Goal: Task Accomplishment & Management: Manage account settings

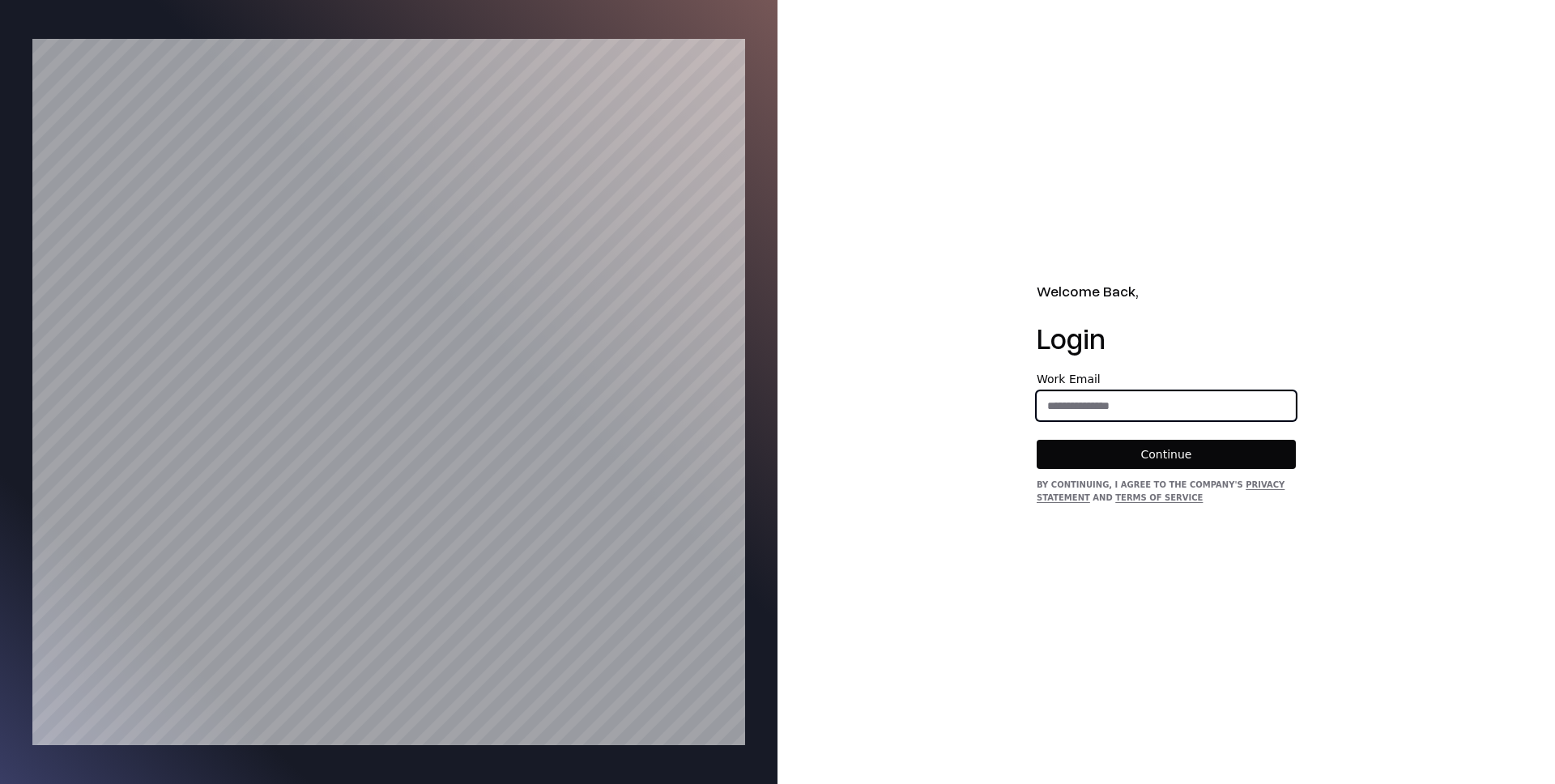
click at [1124, 413] on input "email" at bounding box center [1166, 405] width 257 height 30
type input "**********"
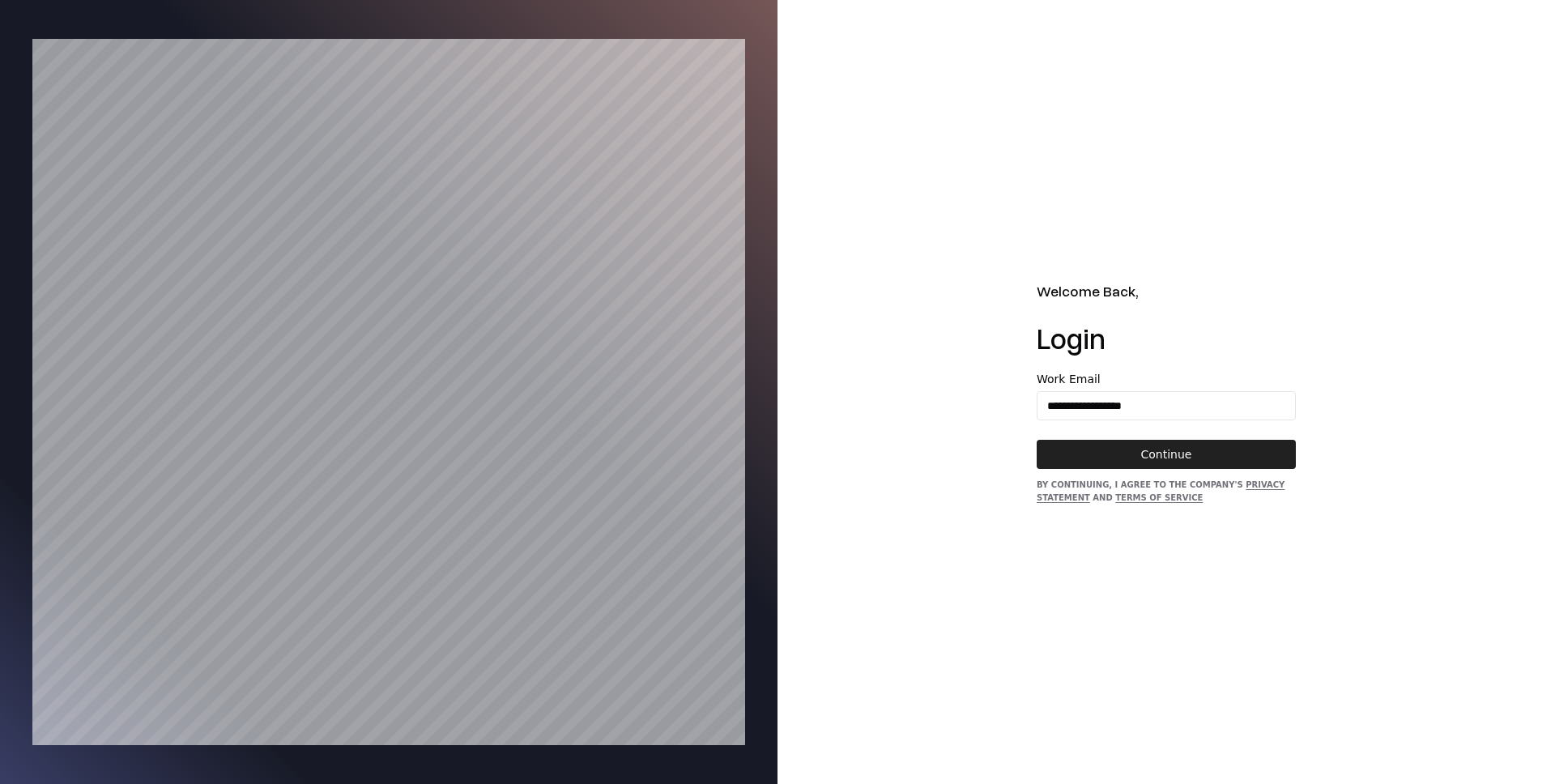
click at [1147, 458] on button "Continue" at bounding box center [1166, 454] width 259 height 30
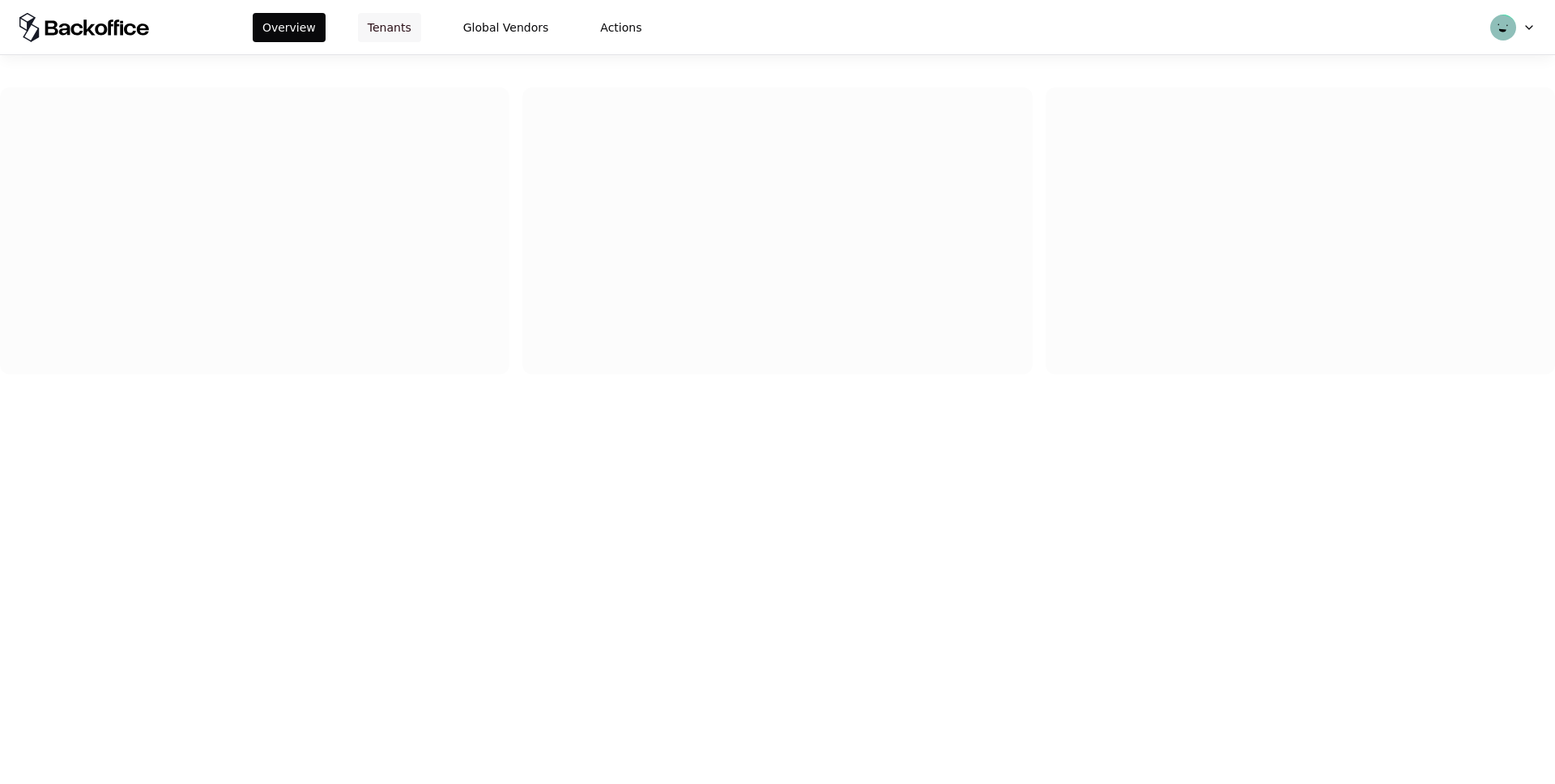
click at [373, 22] on button "Tenants" at bounding box center [389, 27] width 63 height 30
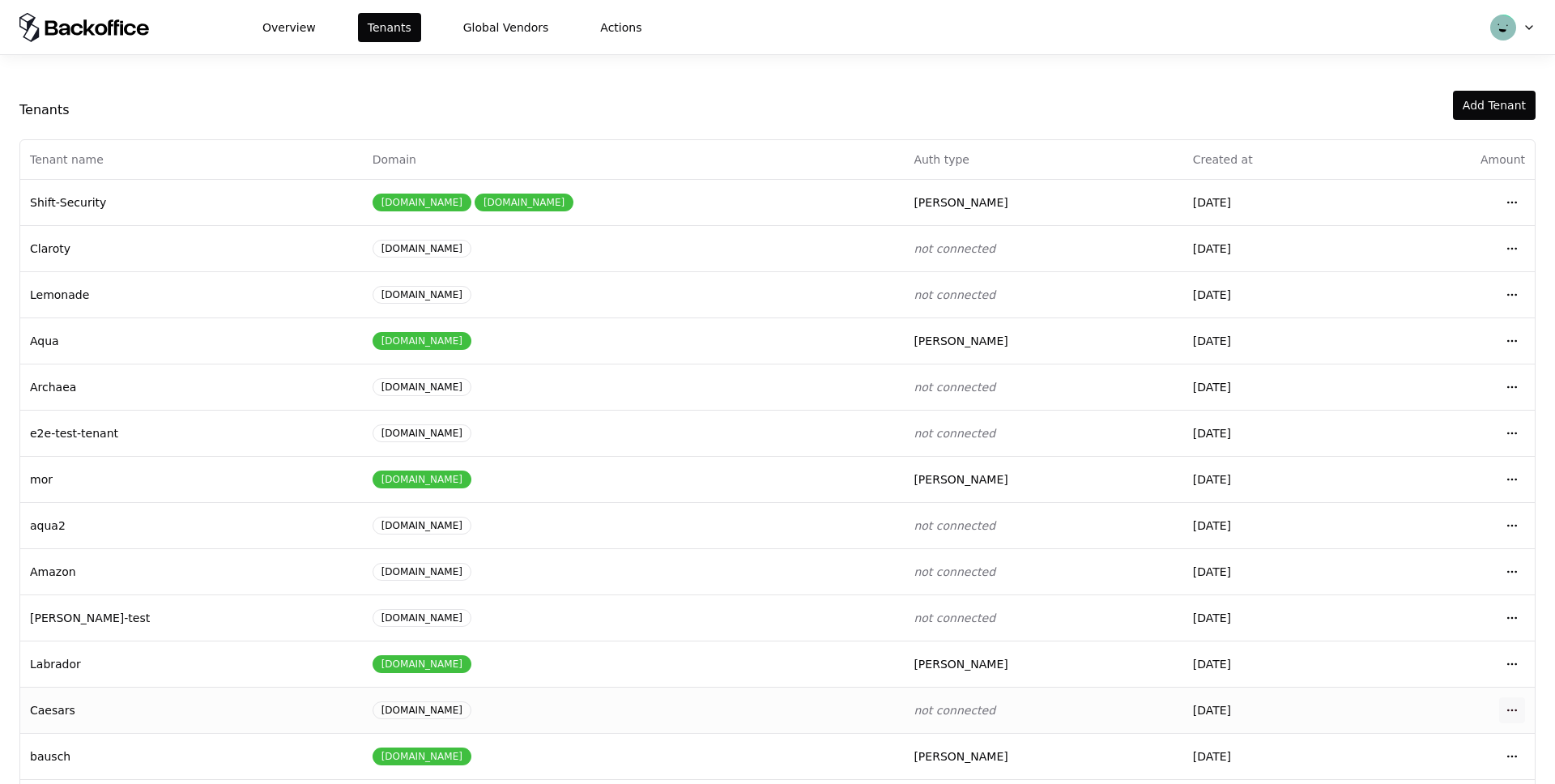
click at [1511, 710] on html "Overview Tenants Global Vendors Actions Tenants Add Tenant Tenant name Domain A…" at bounding box center [778, 392] width 1555 height 784
click at [1395, 649] on div "Login to tenant" at bounding box center [1441, 641] width 184 height 32
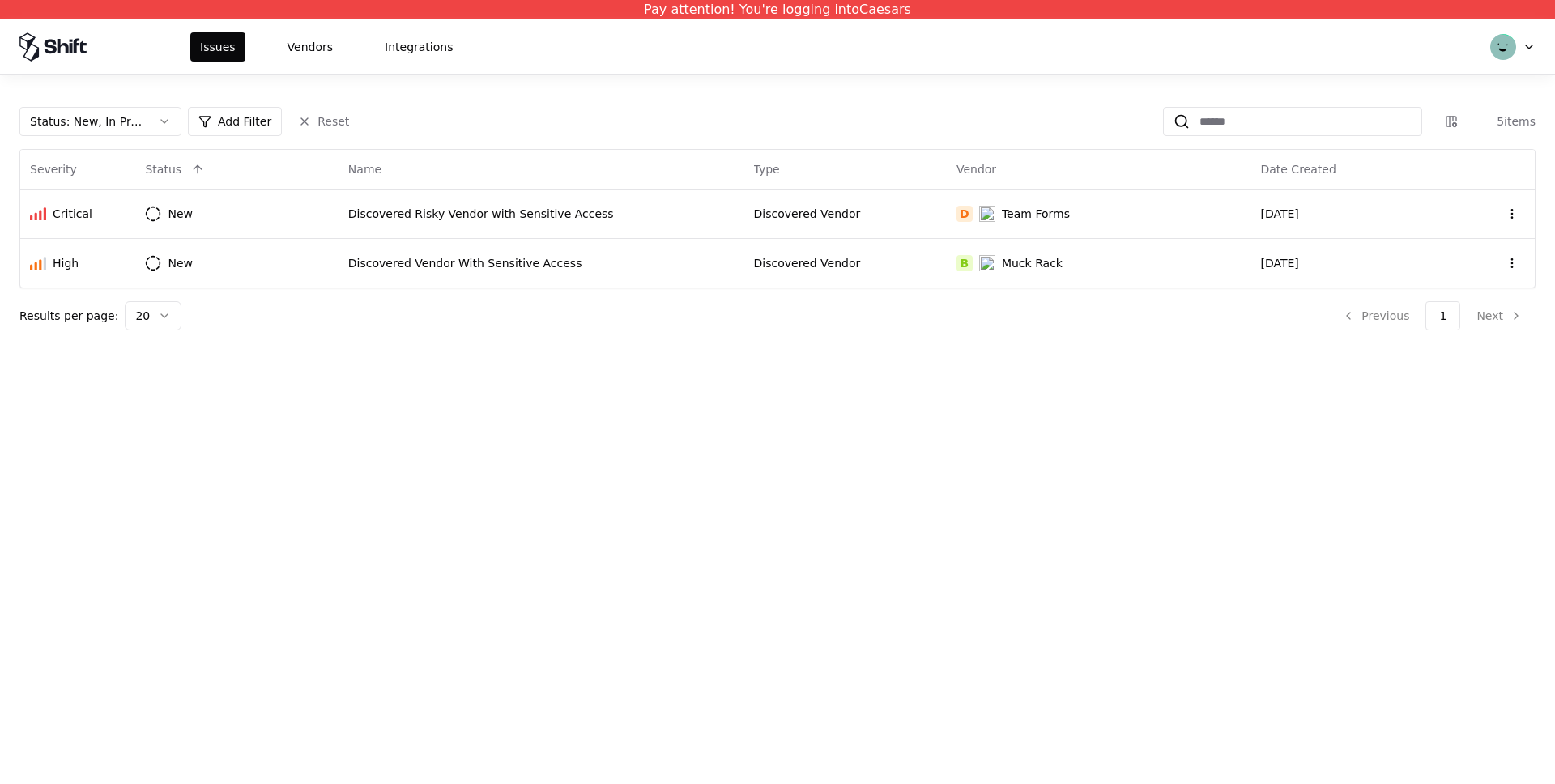
click at [164, 120] on button "Status : New, In Progress" at bounding box center [100, 122] width 162 height 30
click at [80, 275] on div "Draft" at bounding box center [100, 281] width 154 height 32
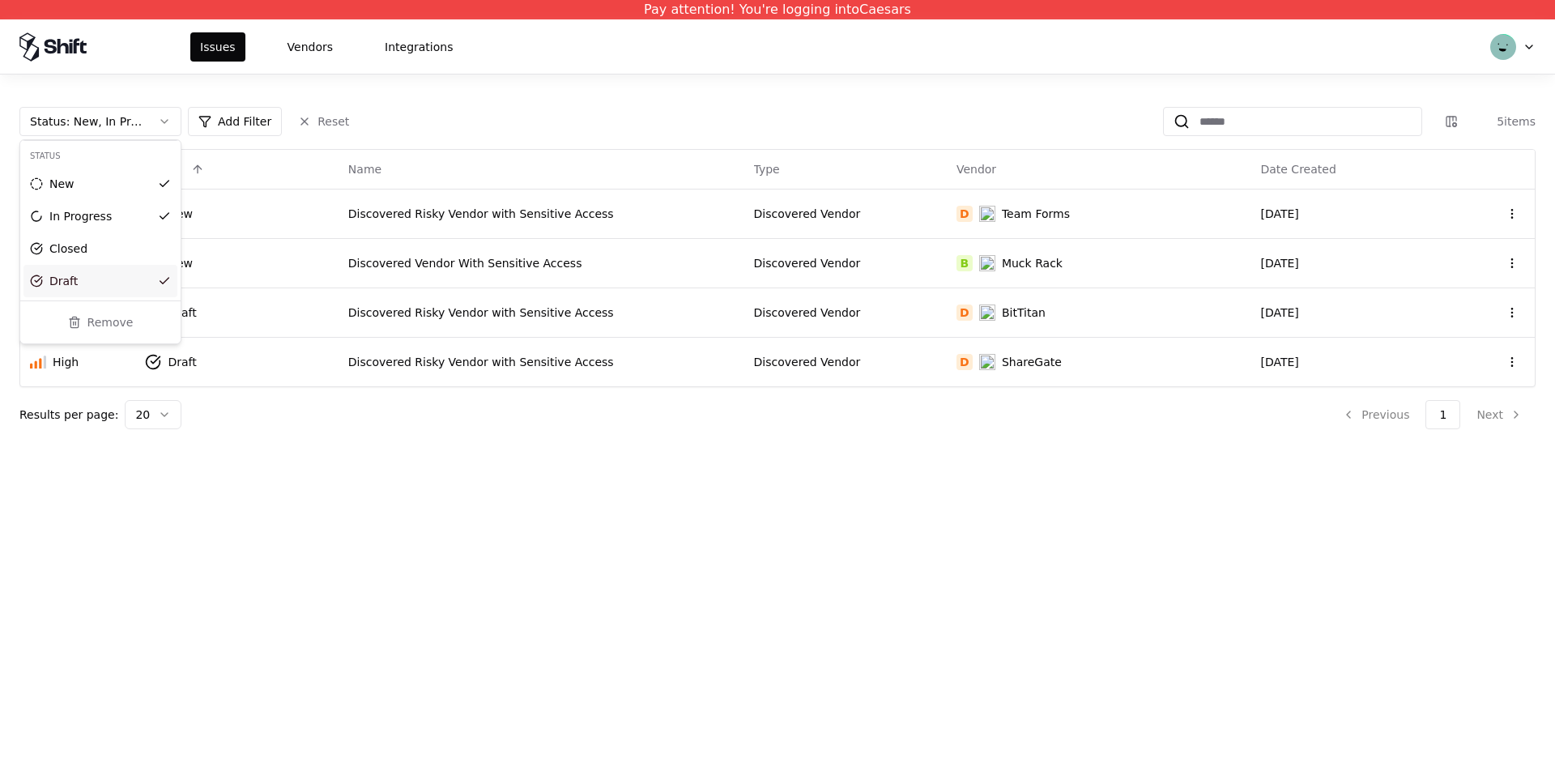
click at [431, 441] on html "Pay attention! You're logging into Caesars Issues Vendors Integrations Status :…" at bounding box center [778, 392] width 1555 height 784
click at [702, 310] on div "Discovered Risky Vendor with Sensitive Access" at bounding box center [542, 312] width 387 height 16
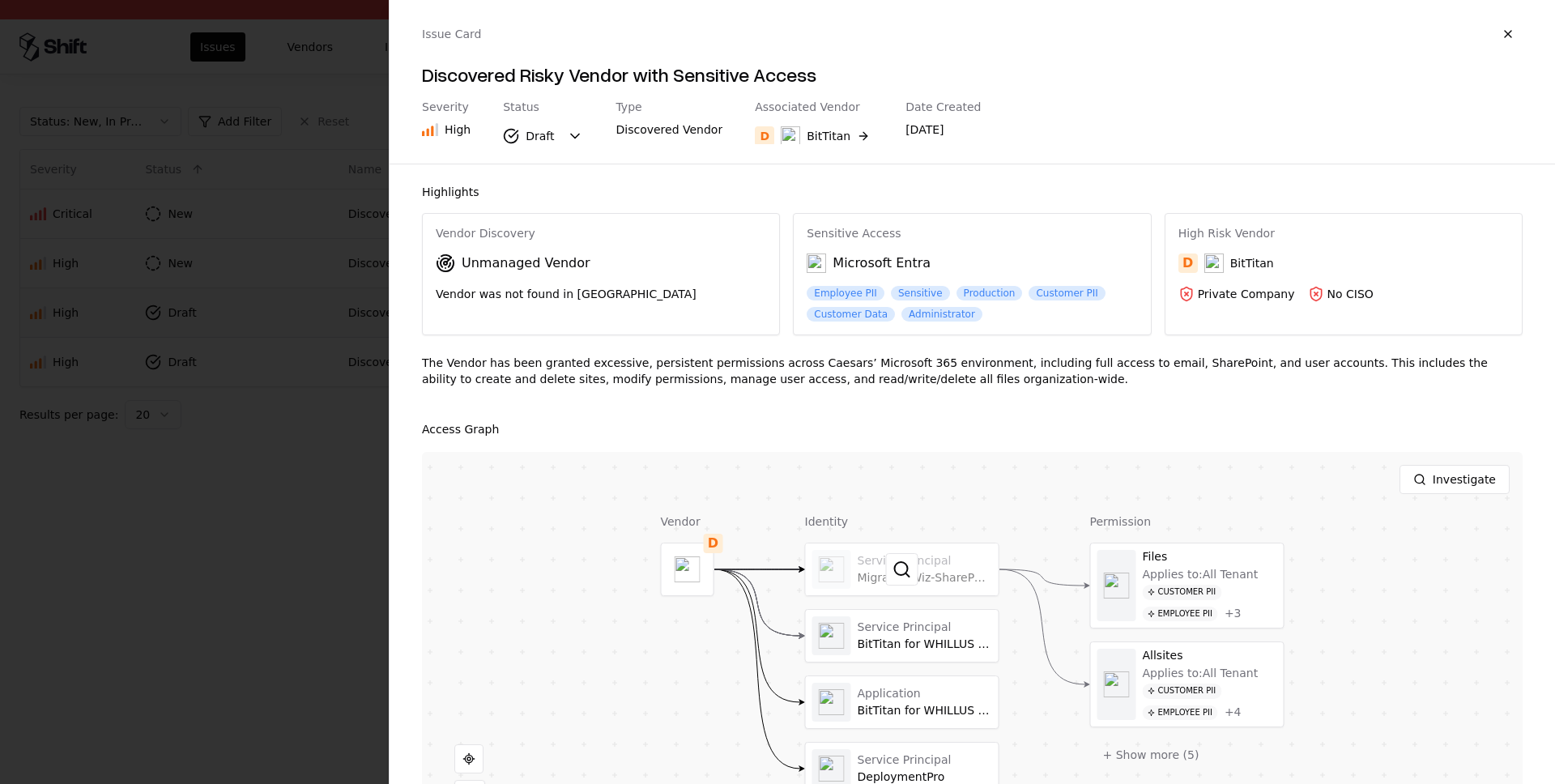
click at [970, 559] on div at bounding box center [902, 569] width 192 height 51
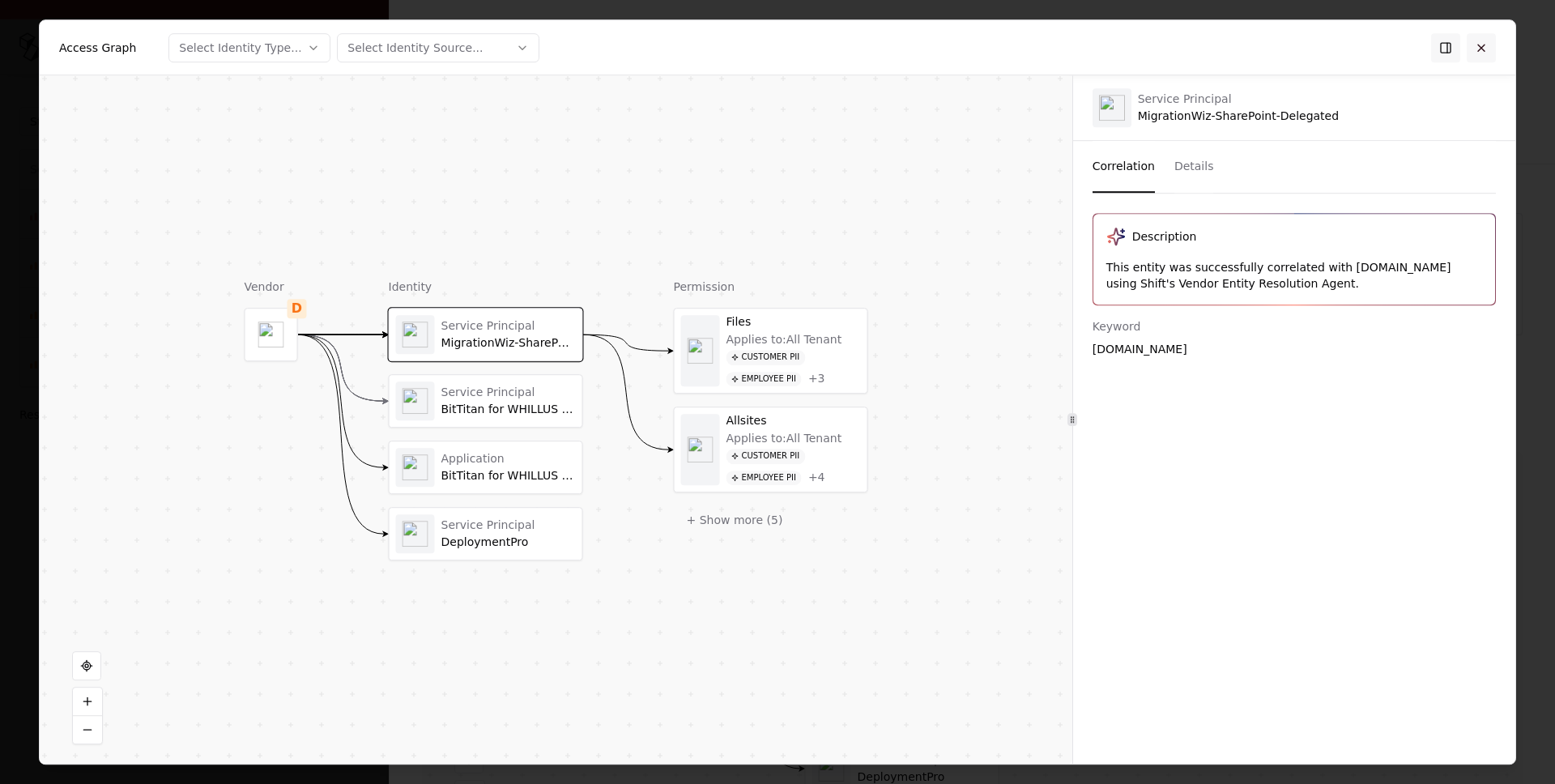
click at [1479, 46] on button at bounding box center [1482, 47] width 30 height 30
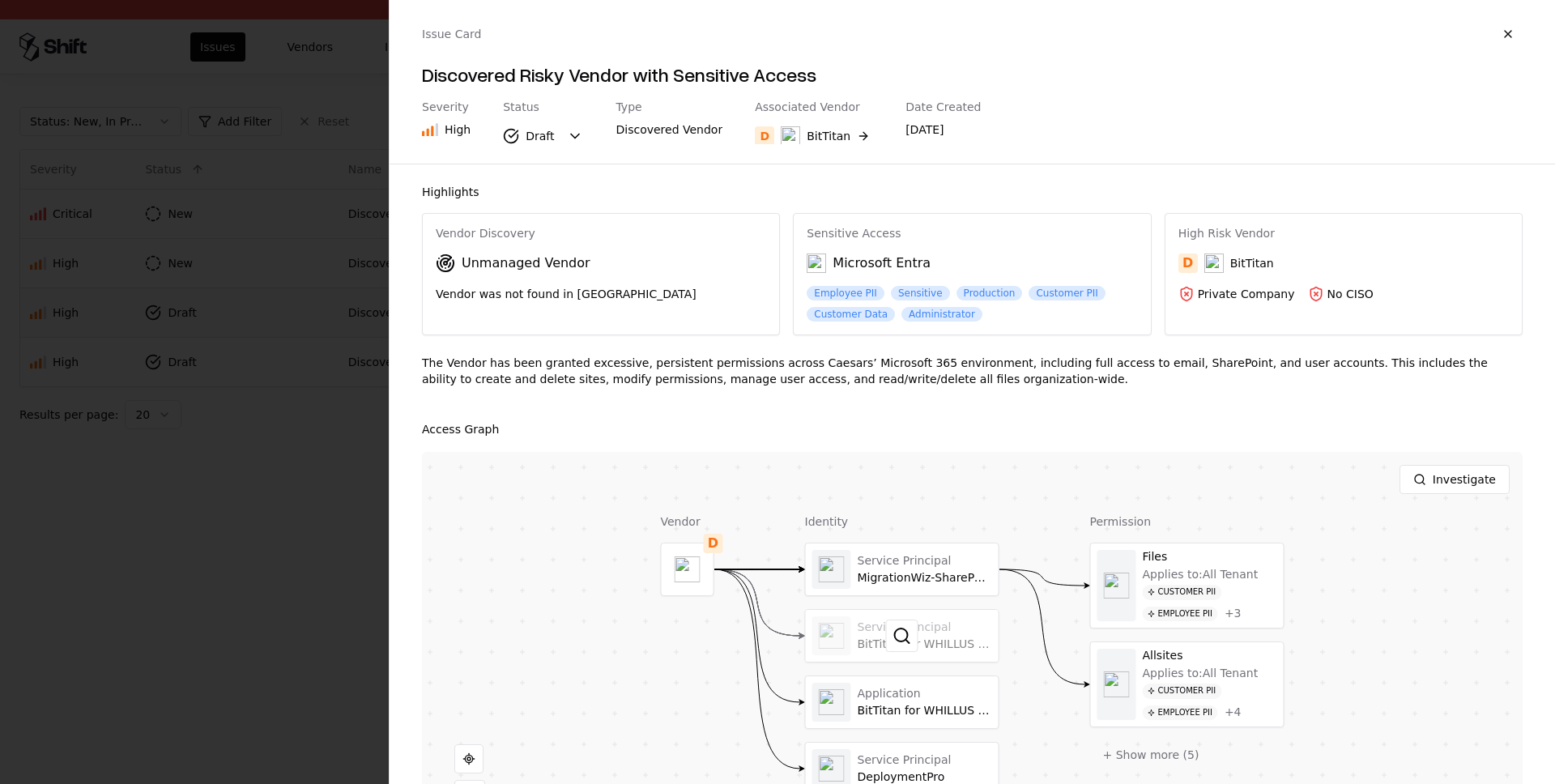
click at [880, 638] on div at bounding box center [902, 635] width 192 height 51
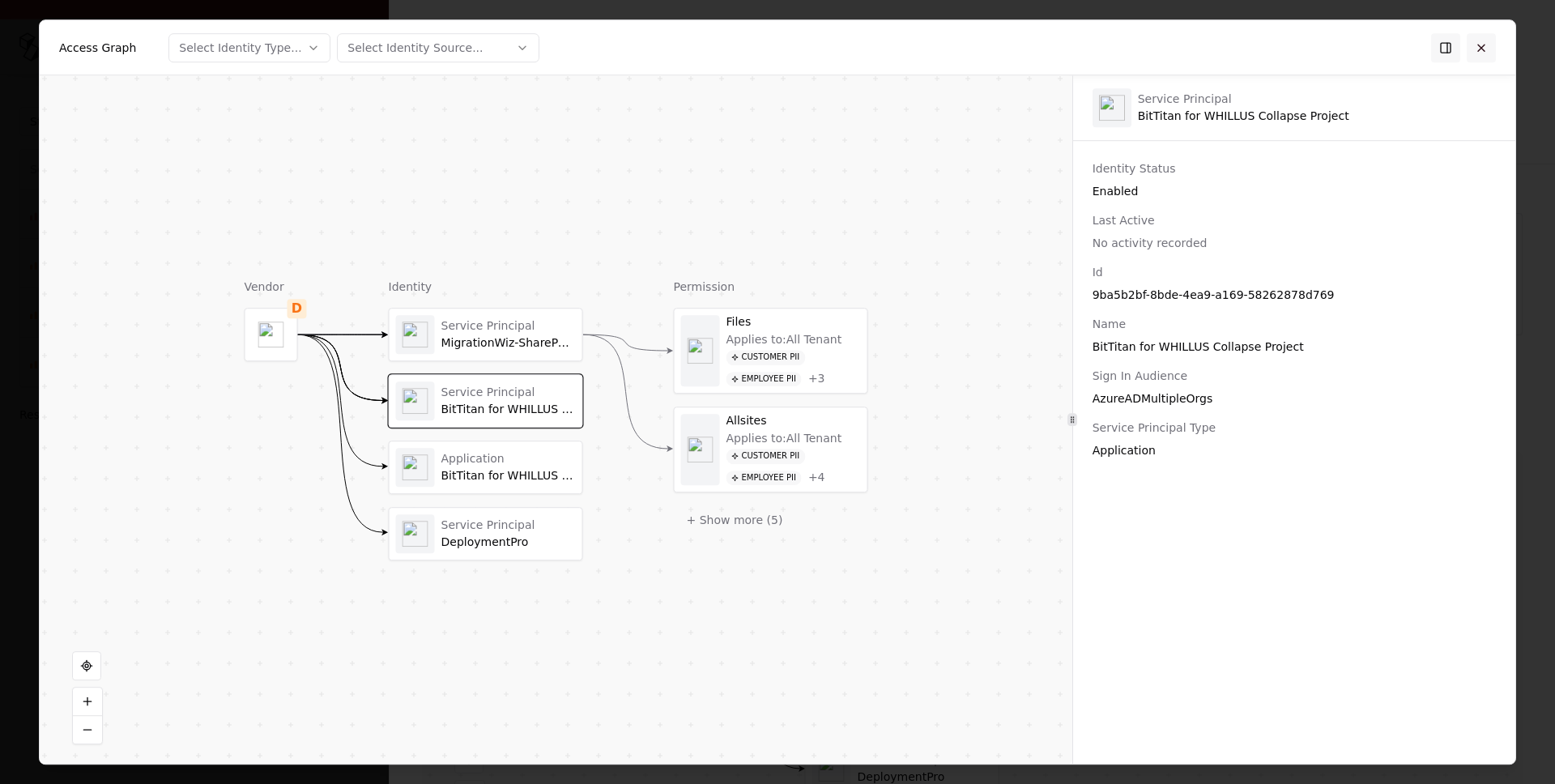
click at [1487, 51] on button at bounding box center [1482, 47] width 30 height 30
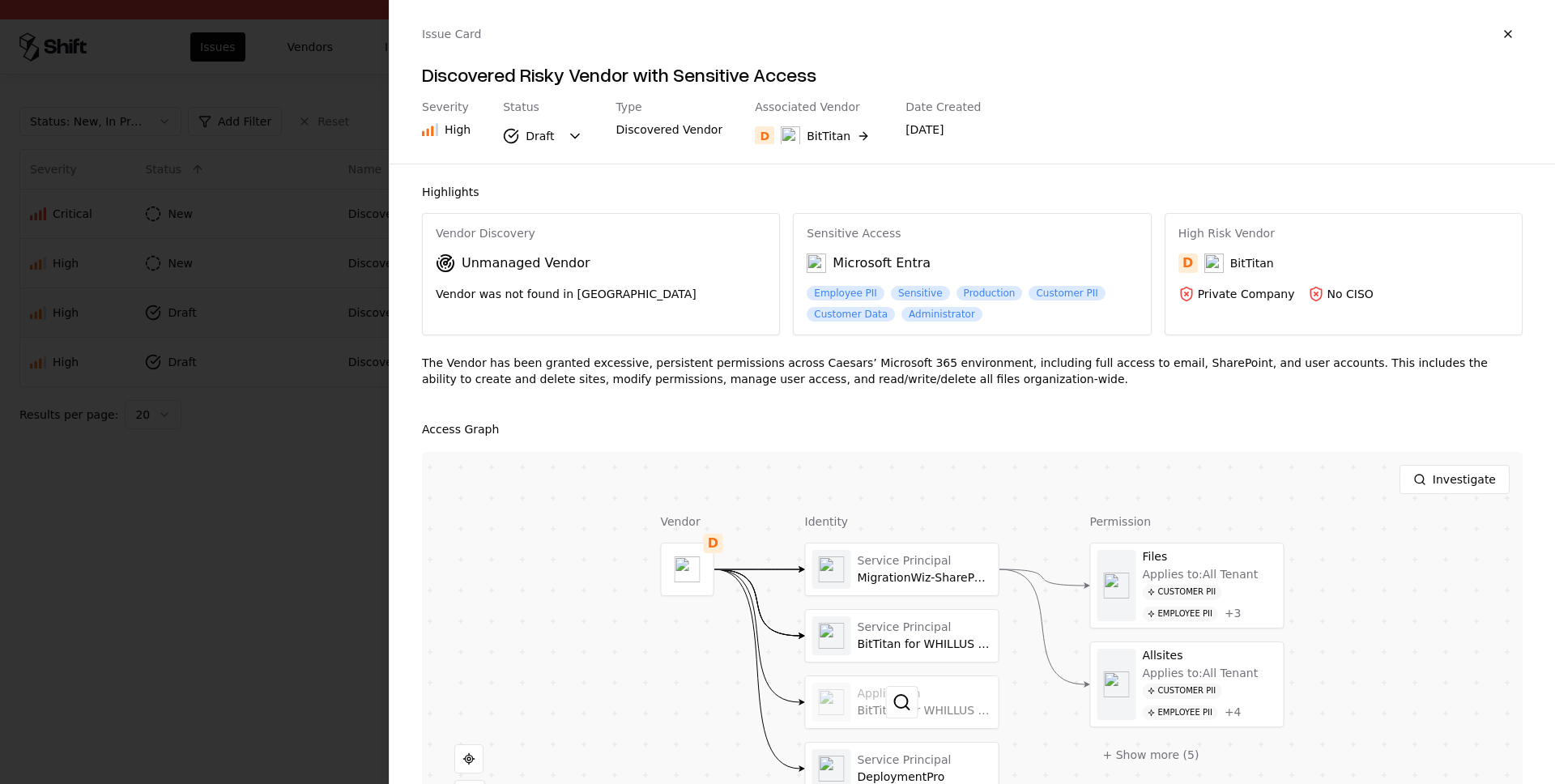
click at [864, 684] on div at bounding box center [902, 701] width 192 height 51
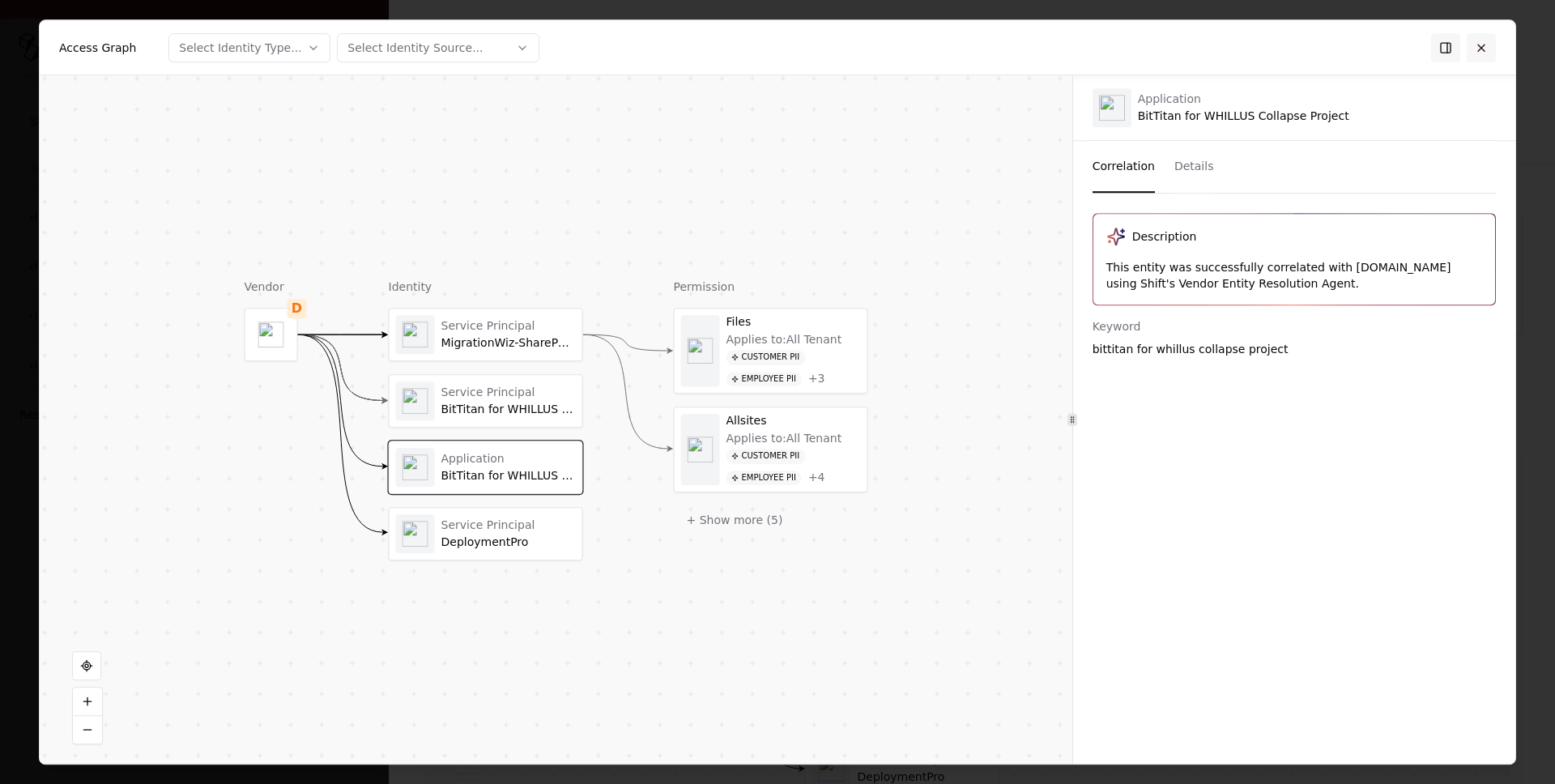
click at [1485, 50] on button at bounding box center [1482, 47] width 30 height 30
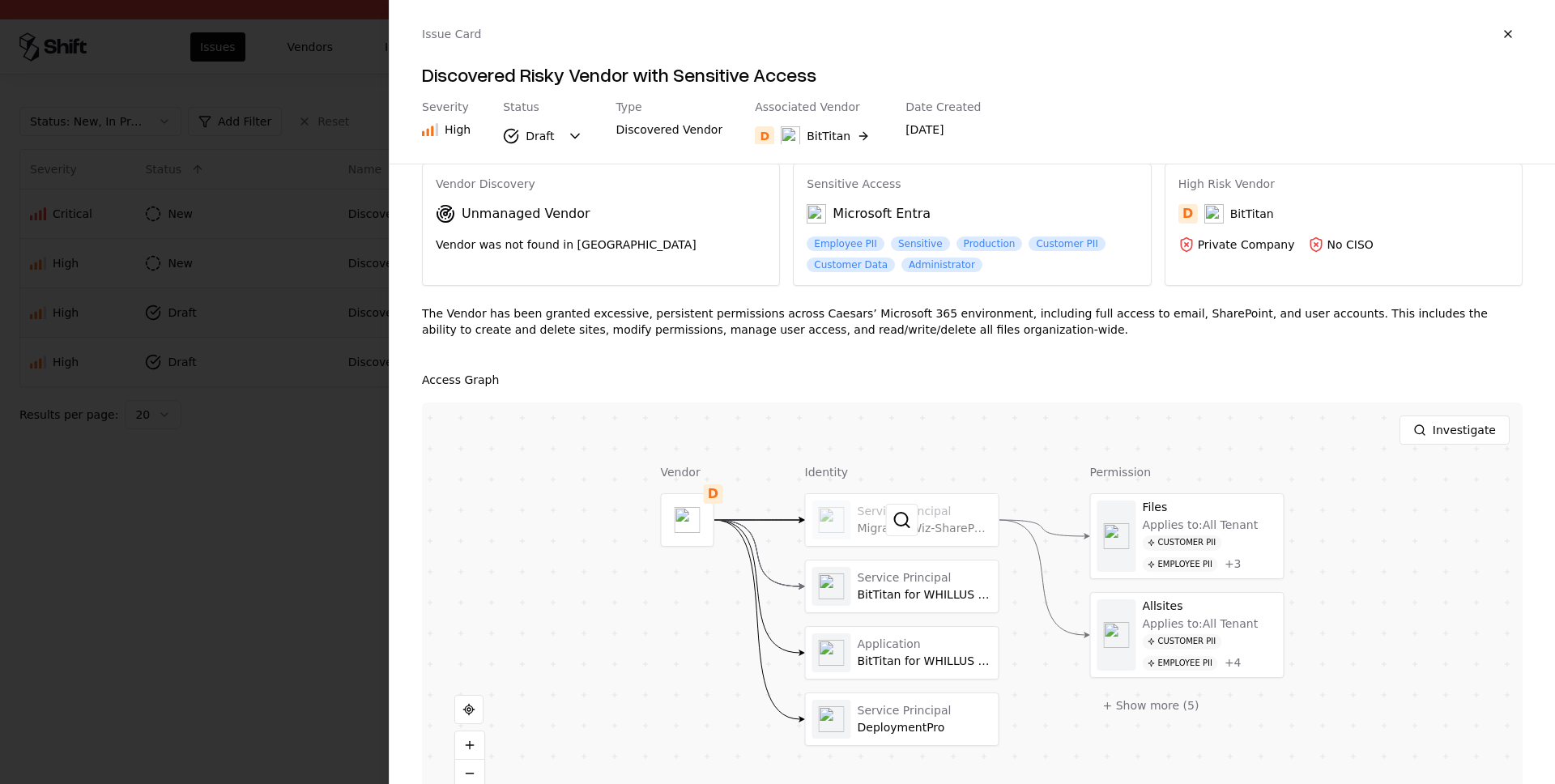
scroll to position [92, 0]
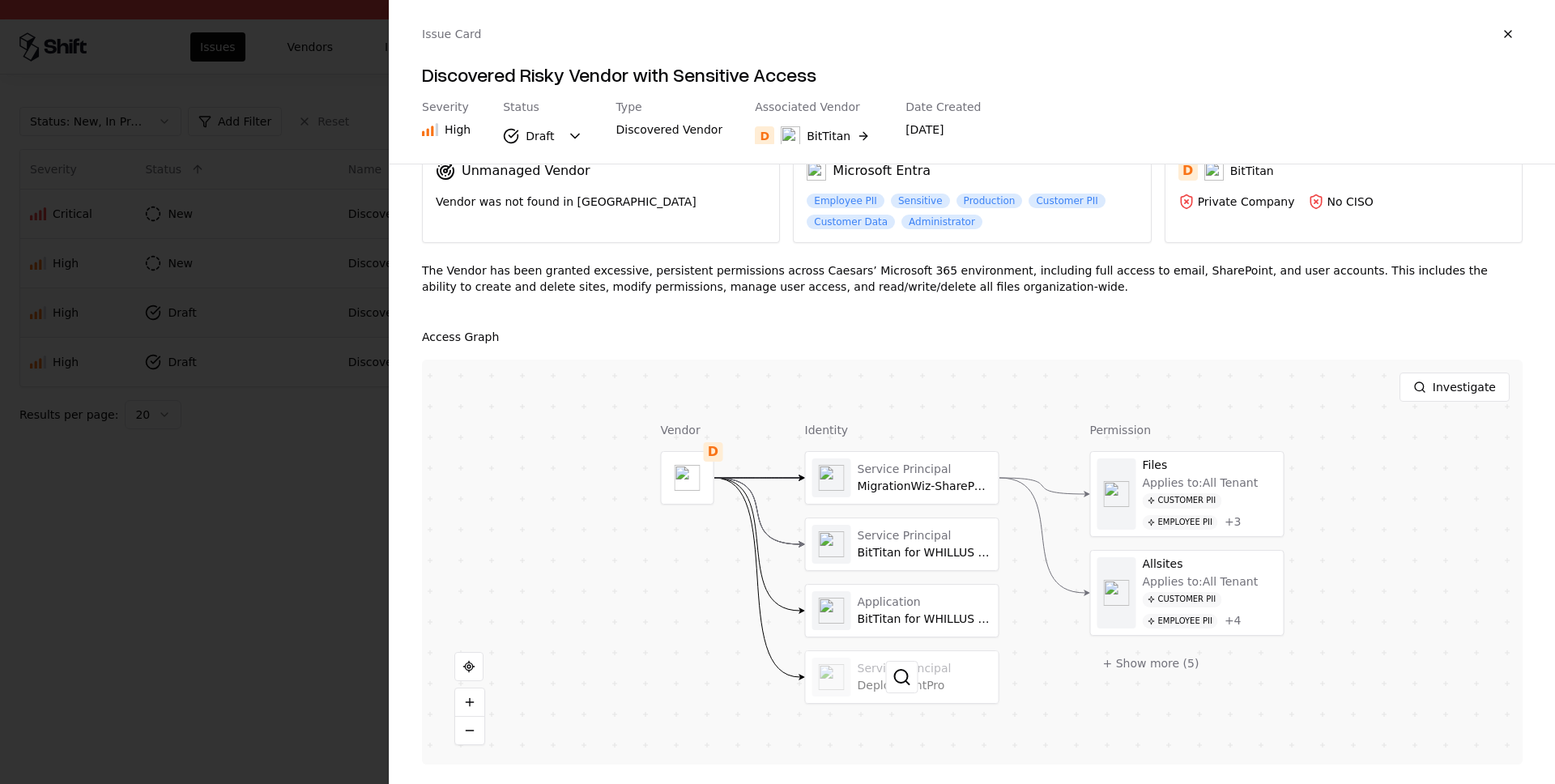
click at [876, 664] on div at bounding box center [902, 676] width 192 height 51
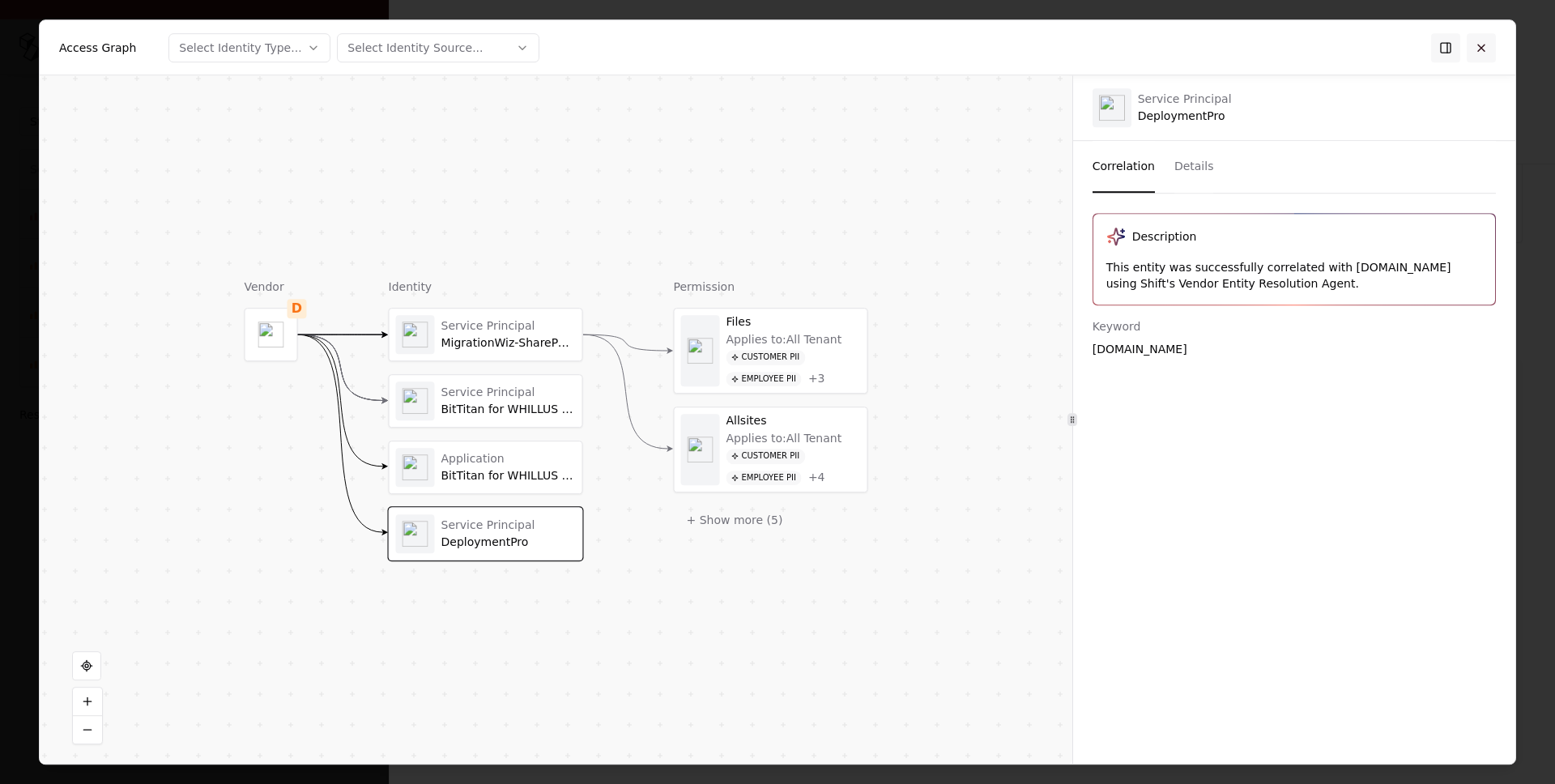
click at [1481, 49] on button at bounding box center [1482, 47] width 30 height 30
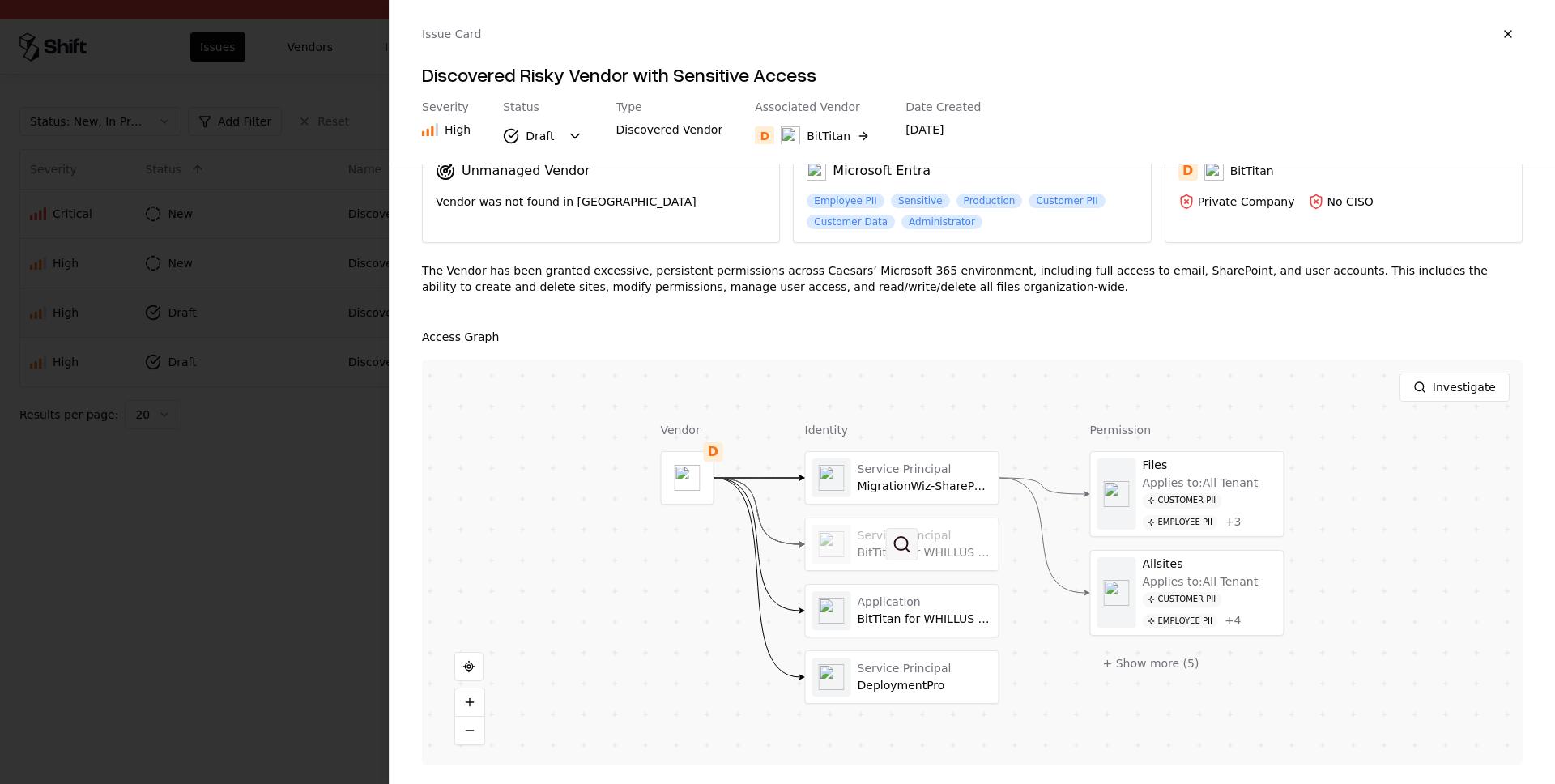
click at [903, 532] on button at bounding box center [902, 544] width 32 height 32
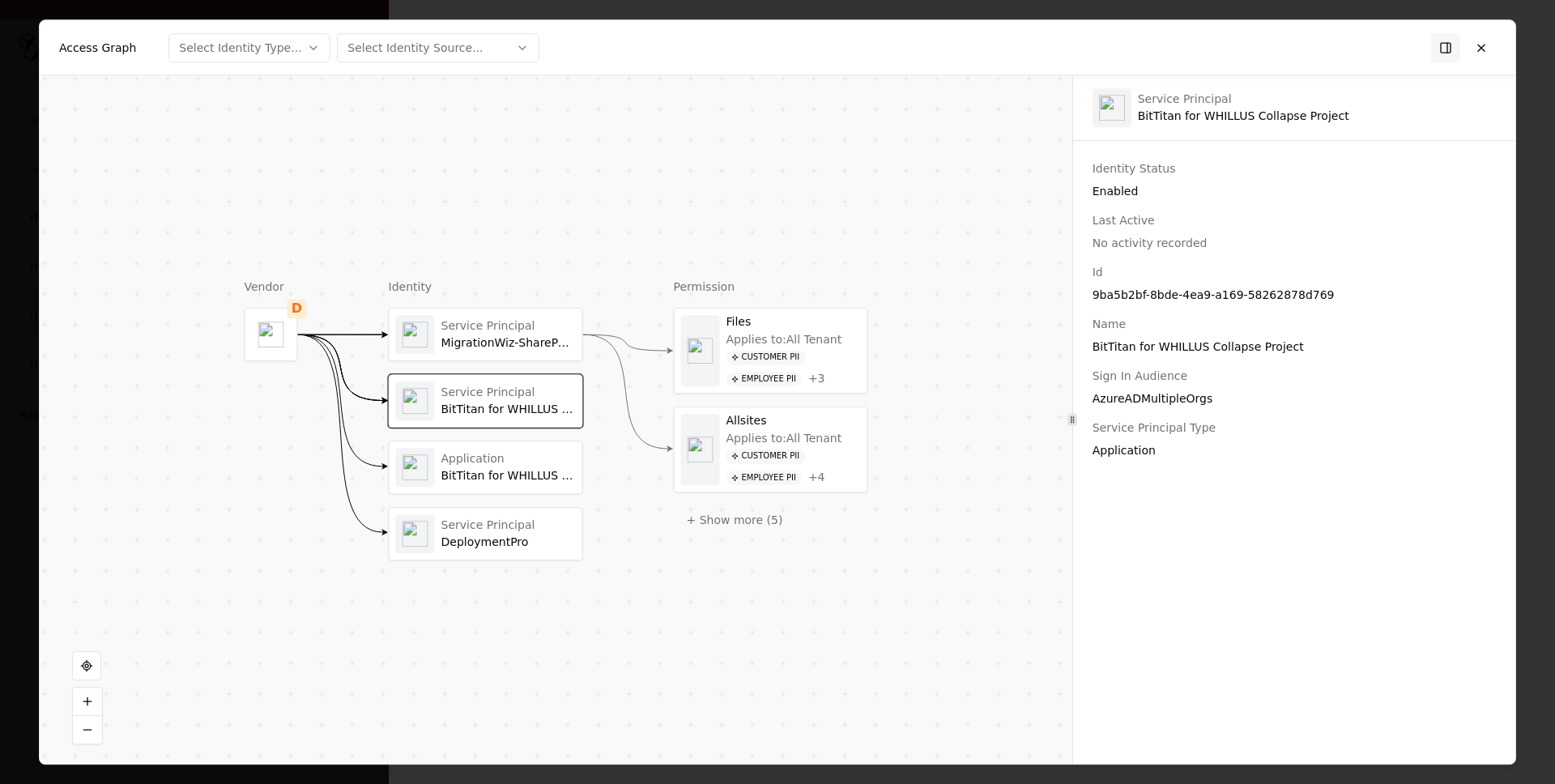
click at [1492, 50] on button at bounding box center [1482, 47] width 30 height 30
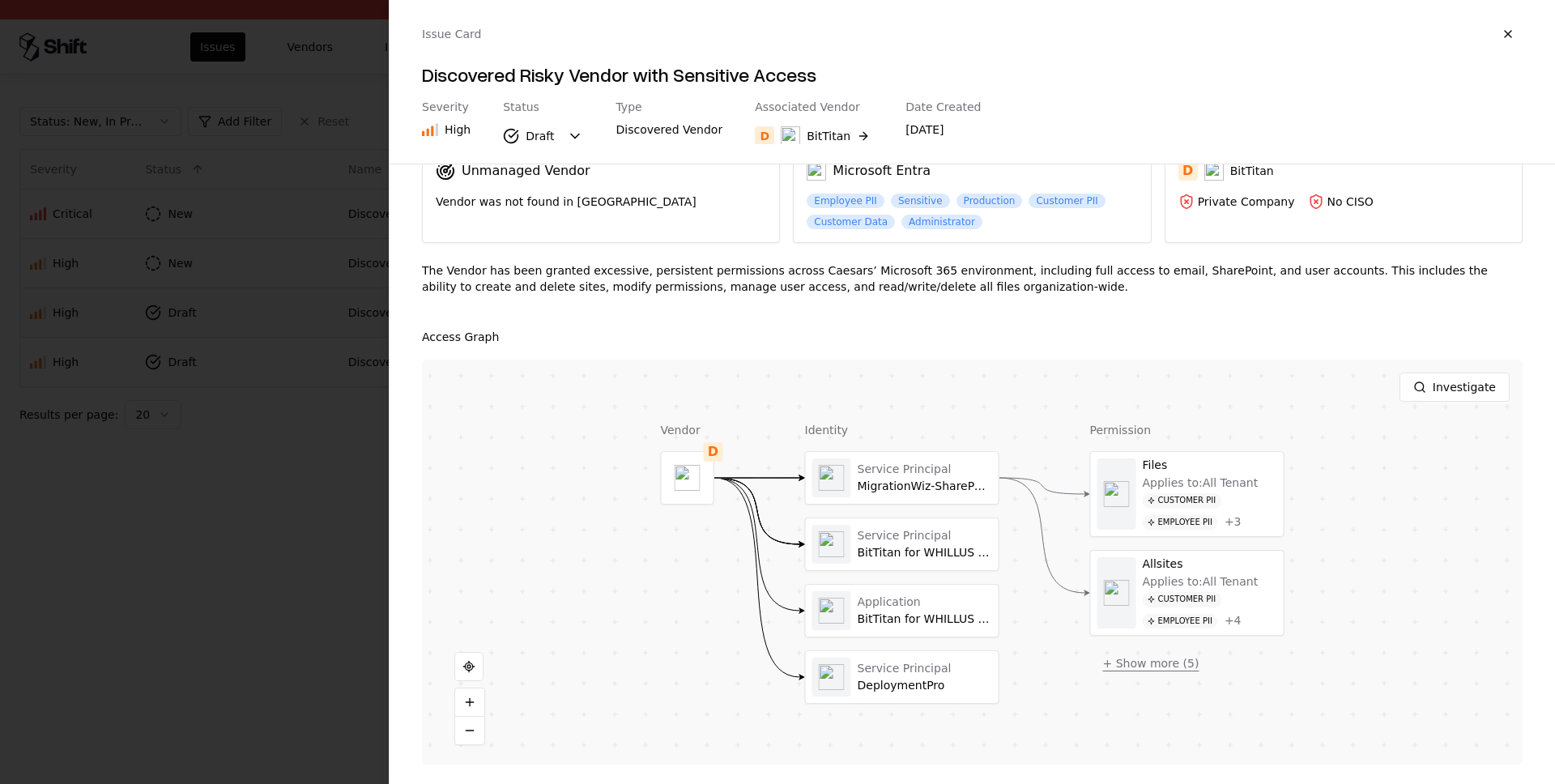
click at [1118, 656] on button "+ Show more ( 5 )" at bounding box center [1151, 663] width 122 height 30
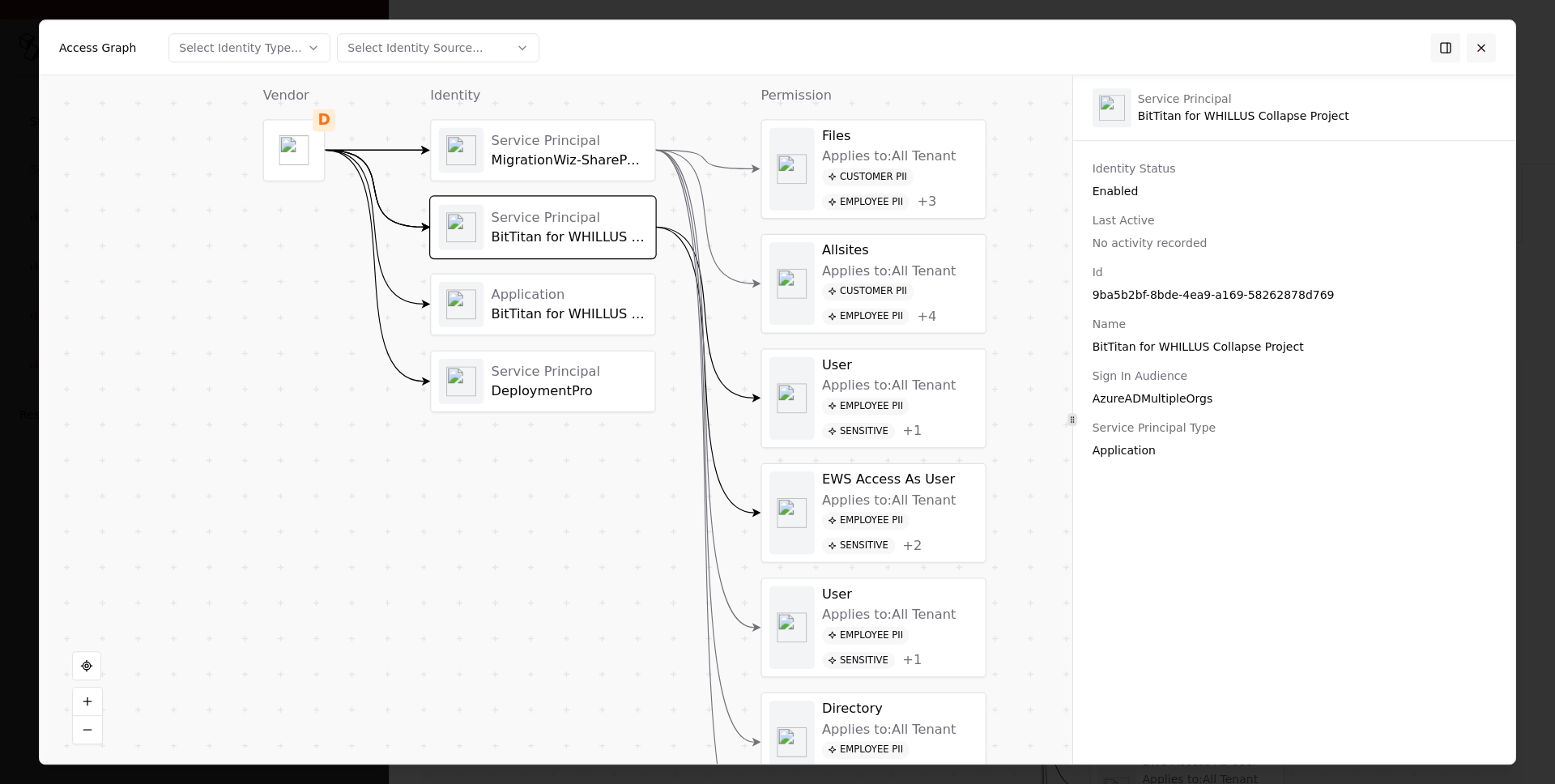
click at [1483, 49] on button at bounding box center [1482, 47] width 30 height 30
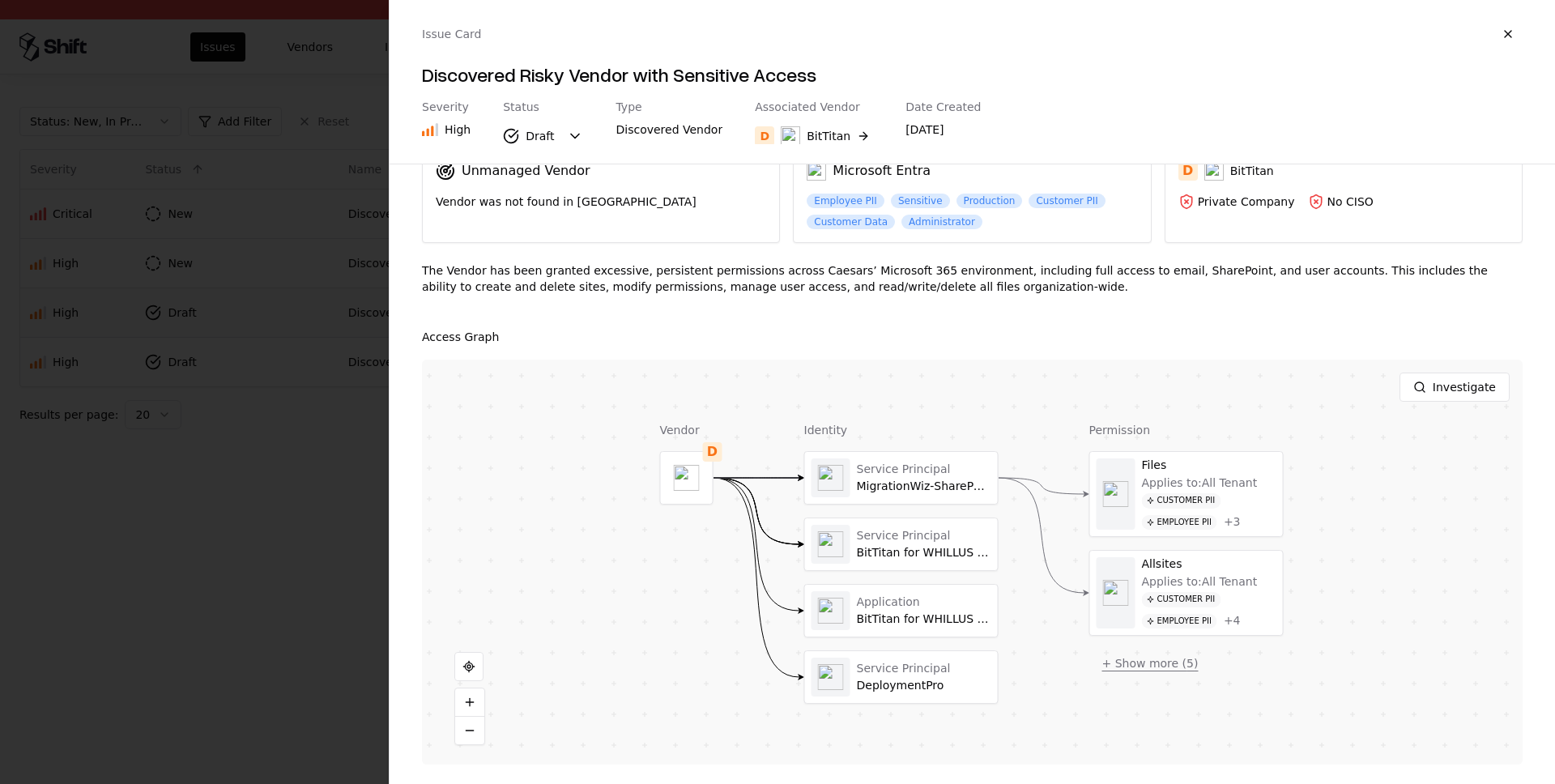
click at [1149, 668] on button "+ Show more ( 5 )" at bounding box center [1151, 663] width 122 height 30
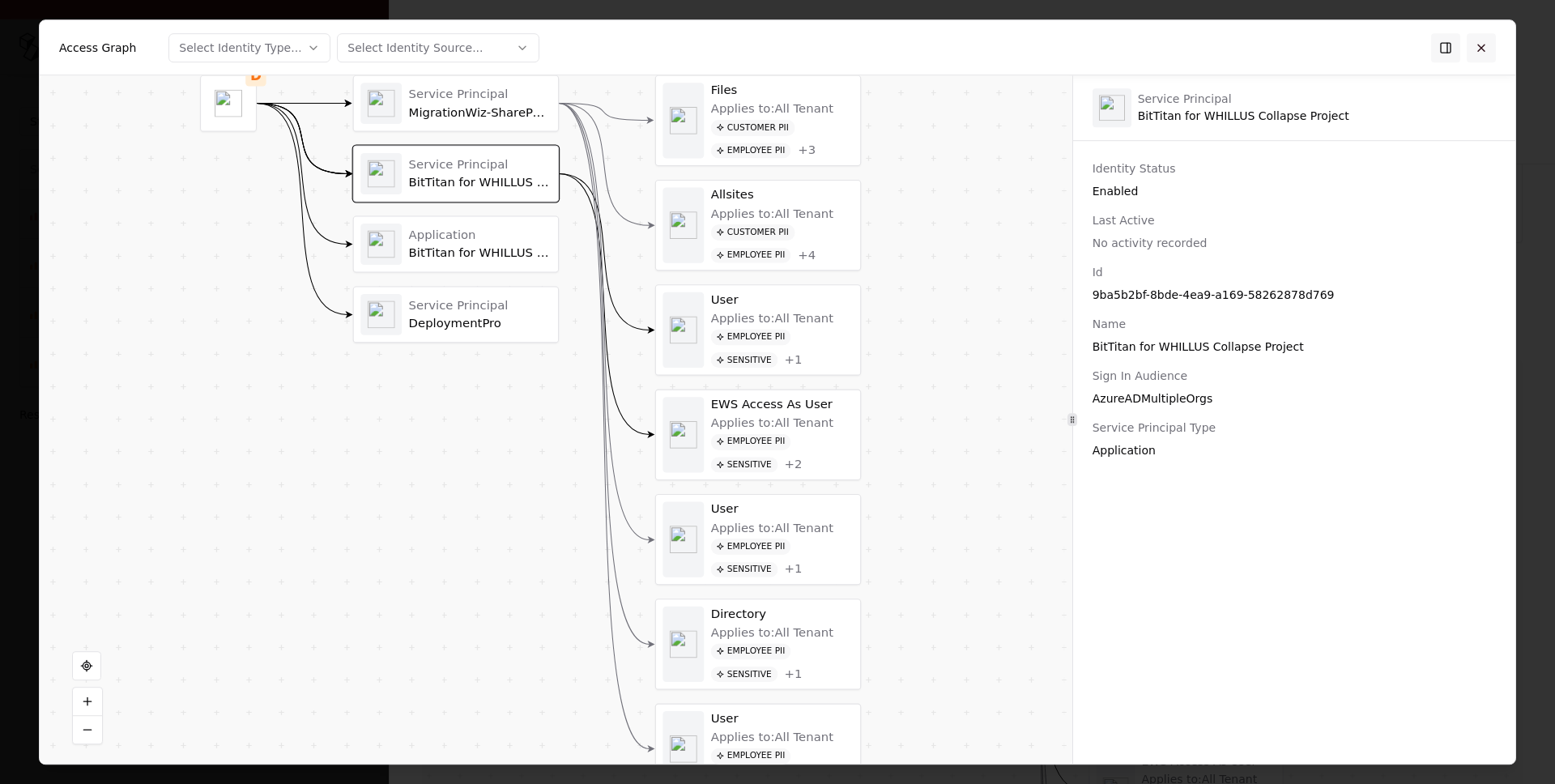
click at [1487, 46] on button at bounding box center [1482, 47] width 30 height 30
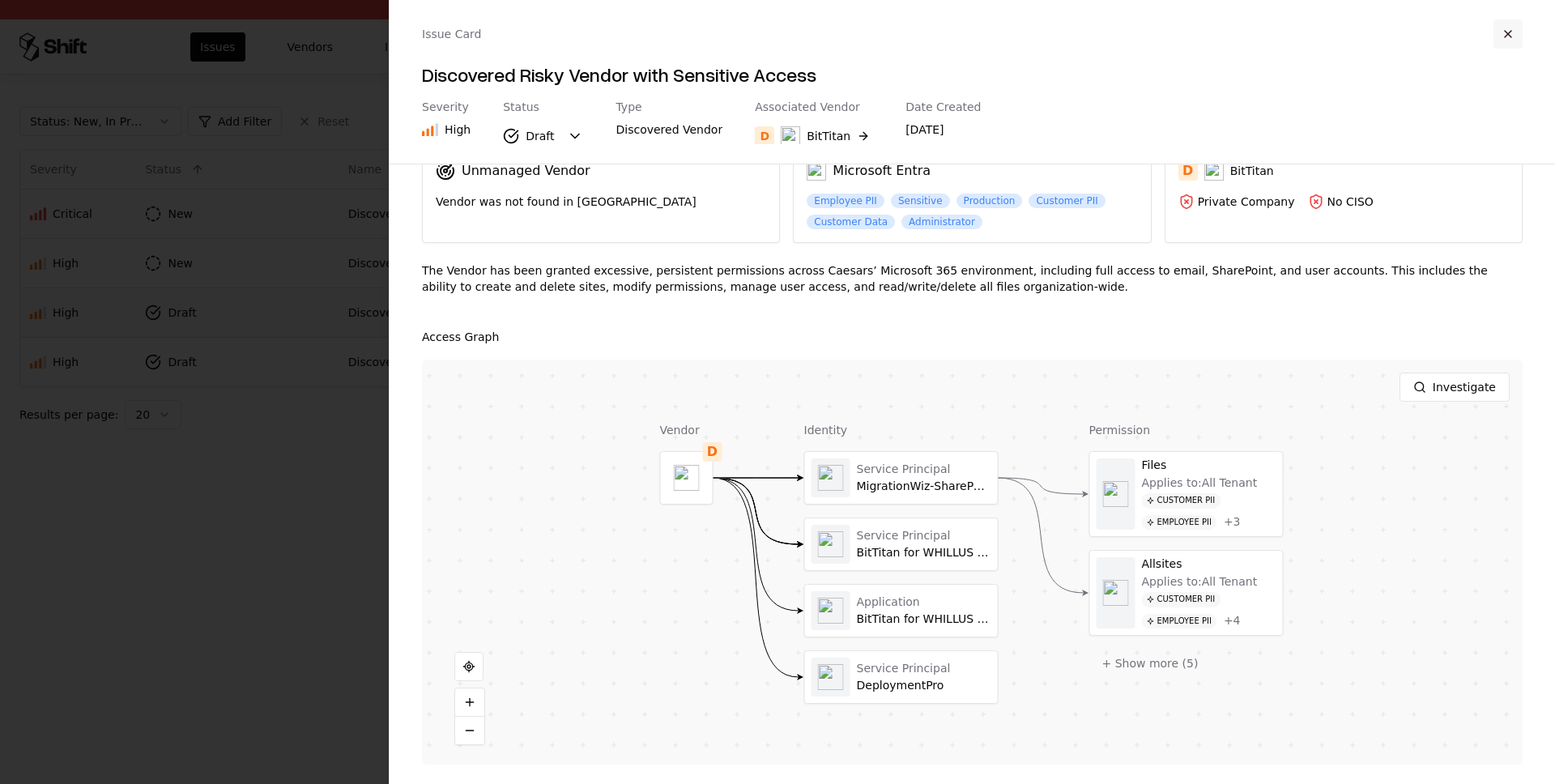
click at [1514, 31] on button "button" at bounding box center [1508, 34] width 30 height 30
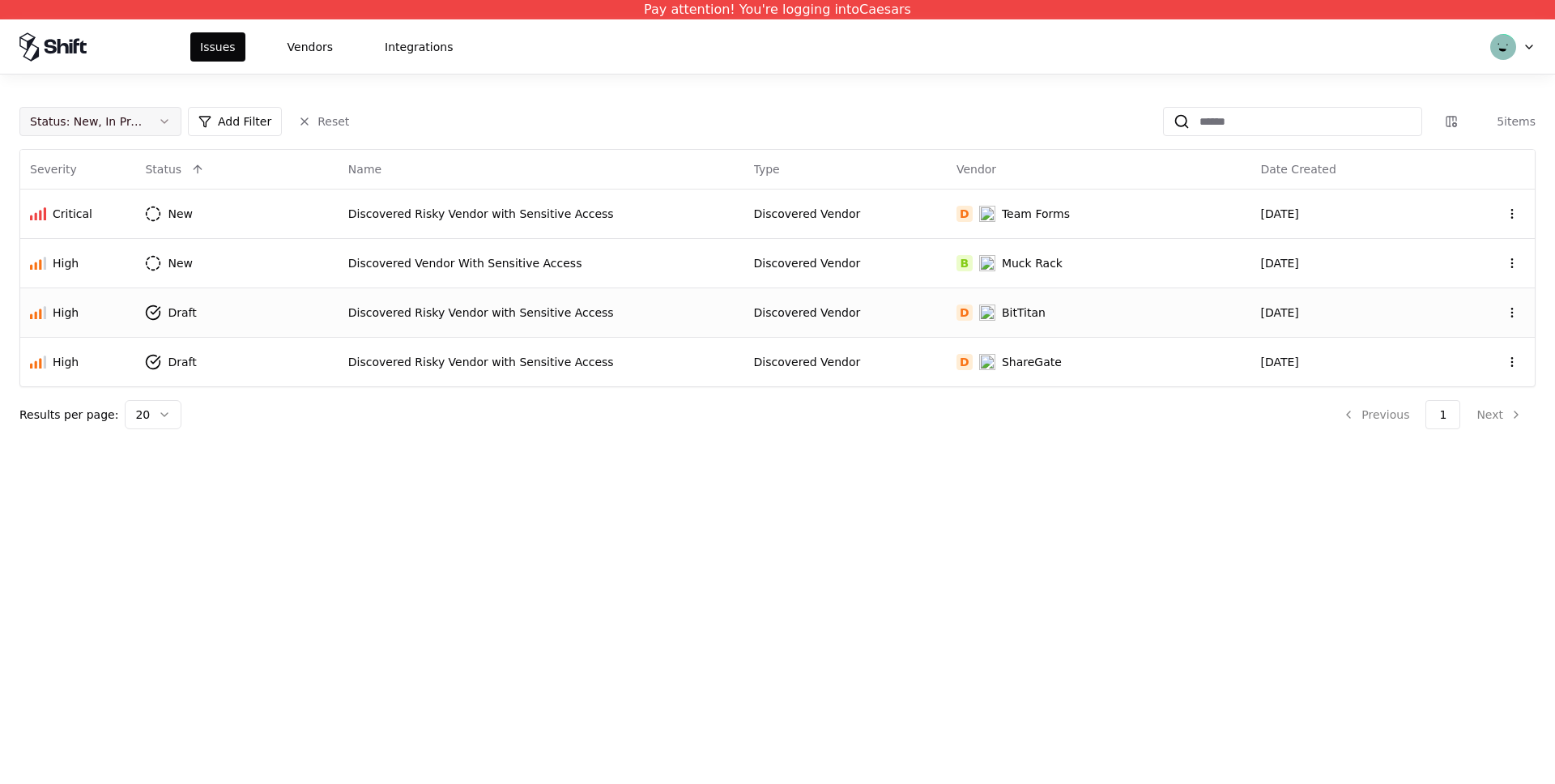
click at [173, 125] on button "Status : New, In Progress, Draft" at bounding box center [100, 122] width 162 height 30
click at [79, 246] on div "Closed" at bounding box center [68, 248] width 38 height 16
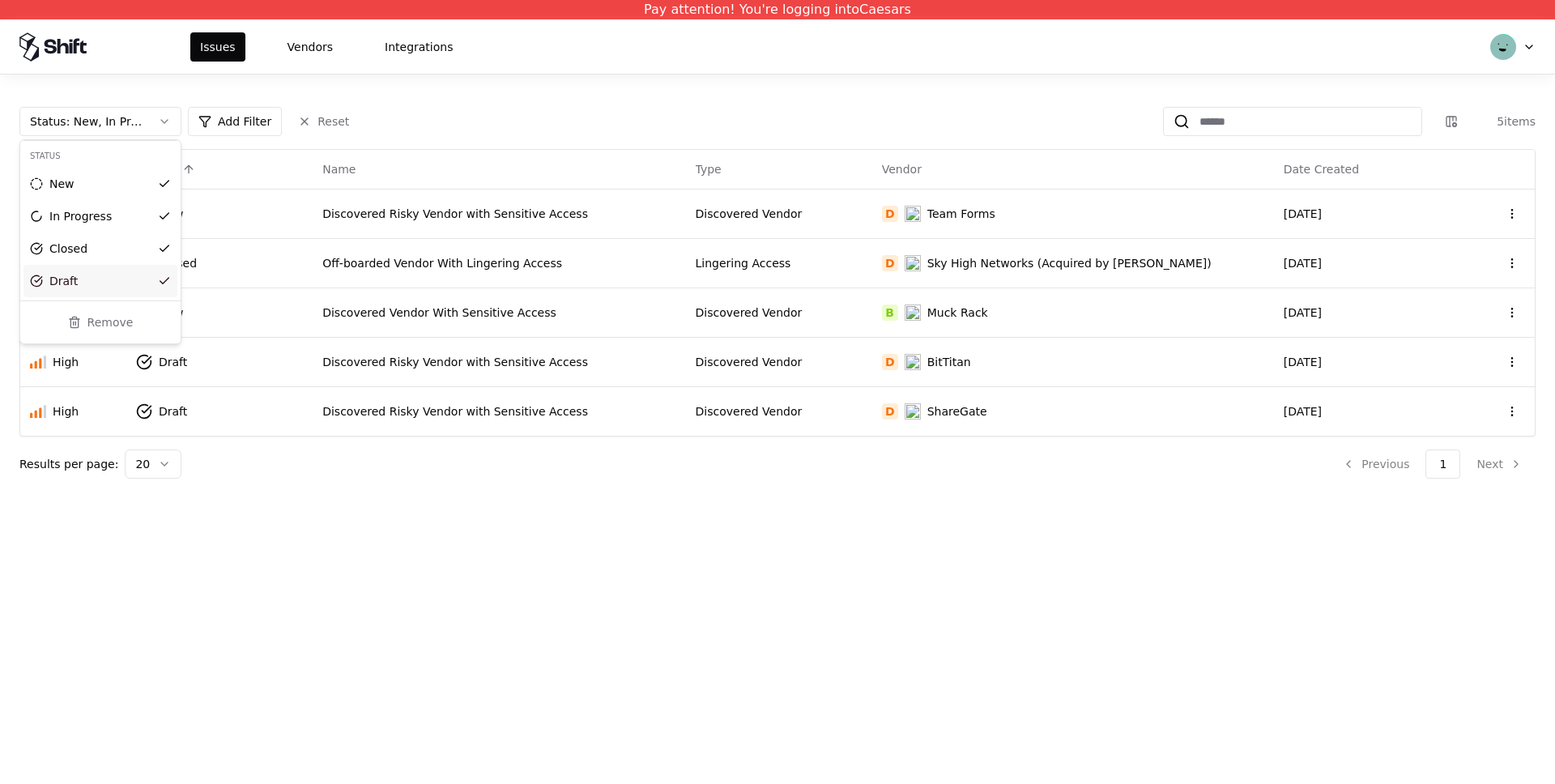
click at [452, 634] on html "Pay attention! You're logging into Caesars Issues Vendors Integrations Status :…" at bounding box center [778, 392] width 1555 height 784
click at [384, 217] on div "Discovered Risky Vendor with Sensitive Access" at bounding box center [499, 214] width 353 height 16
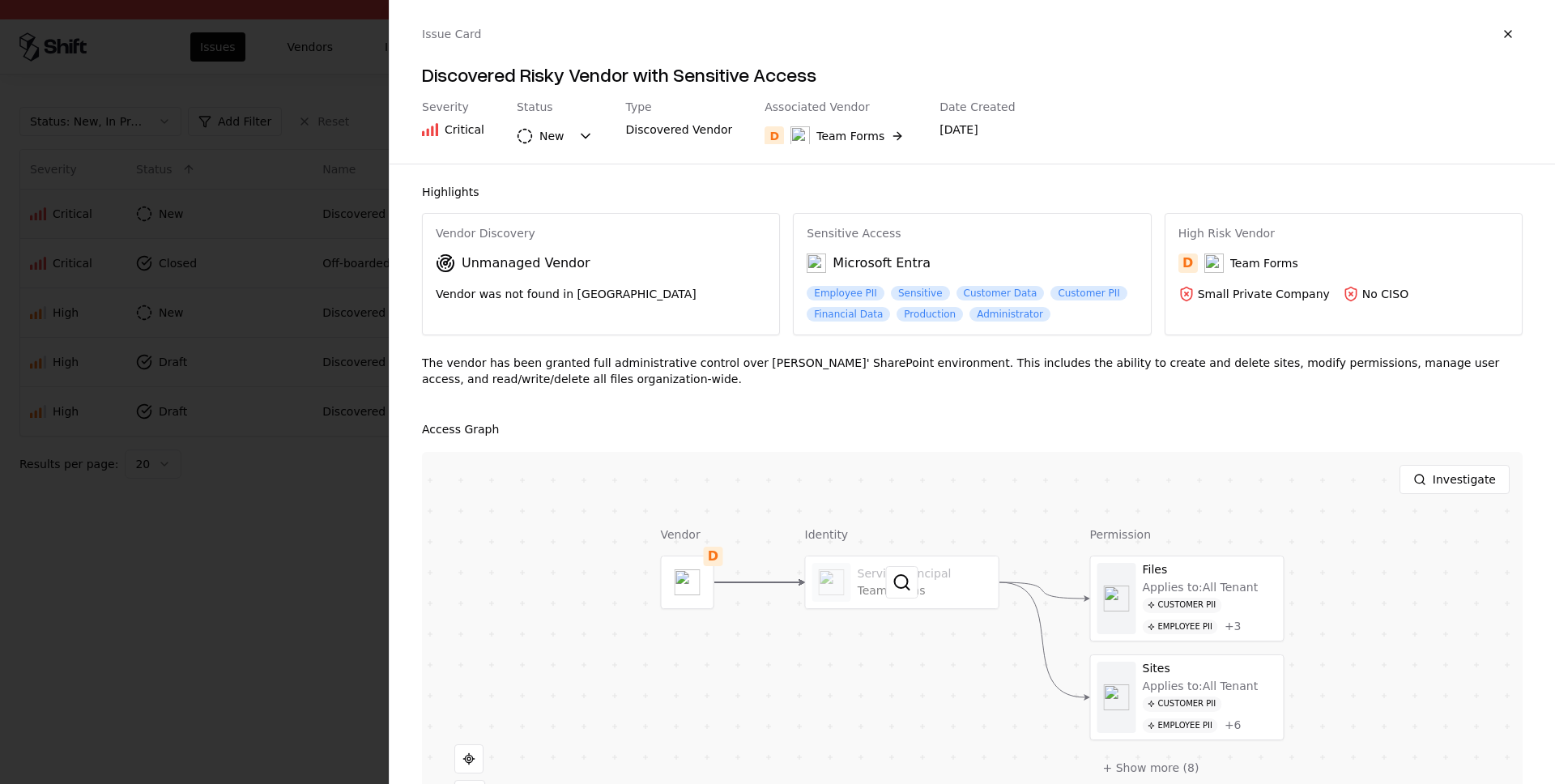
click at [965, 591] on div at bounding box center [902, 581] width 192 height 51
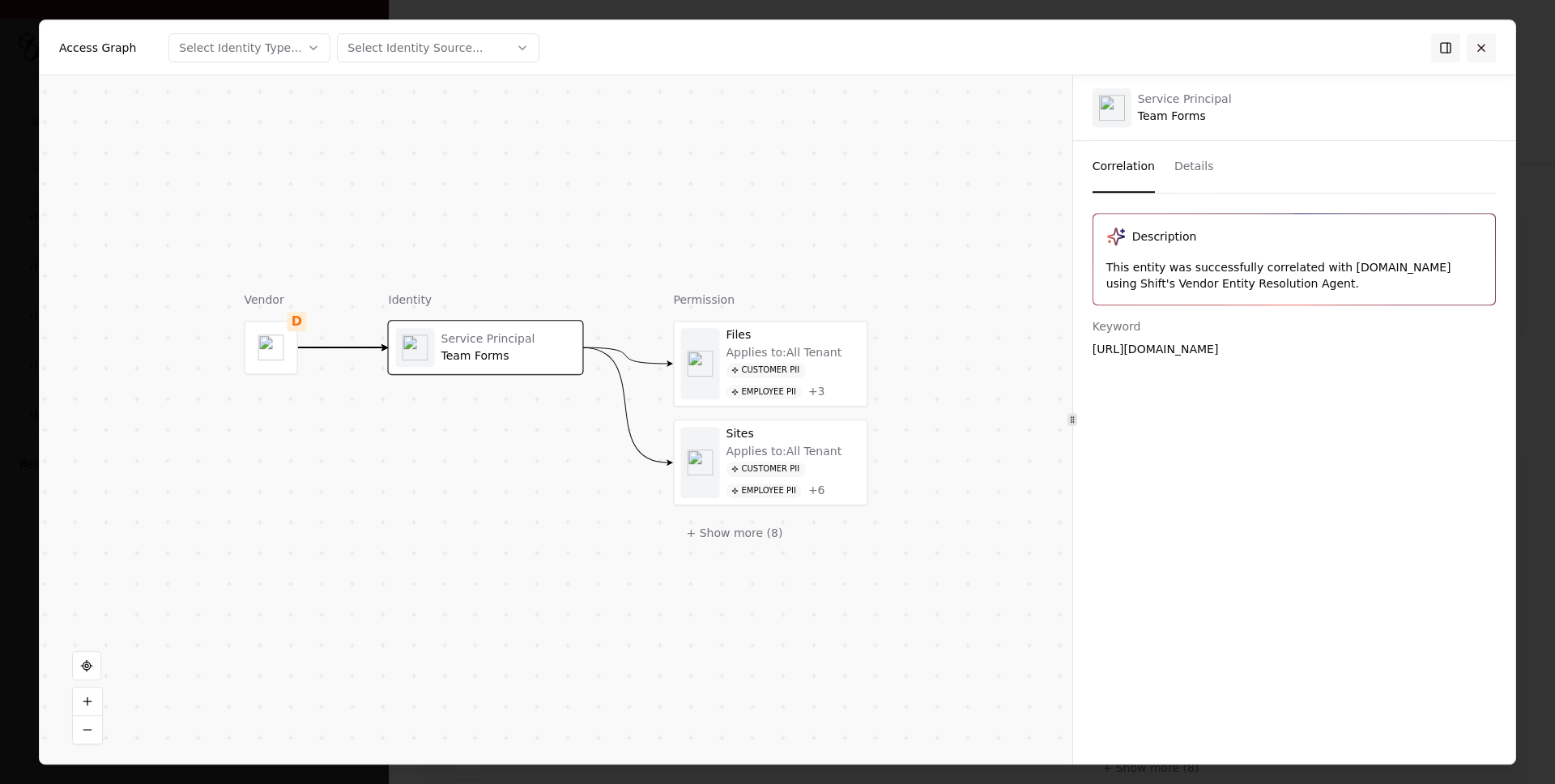
click at [1476, 46] on button at bounding box center [1482, 47] width 30 height 30
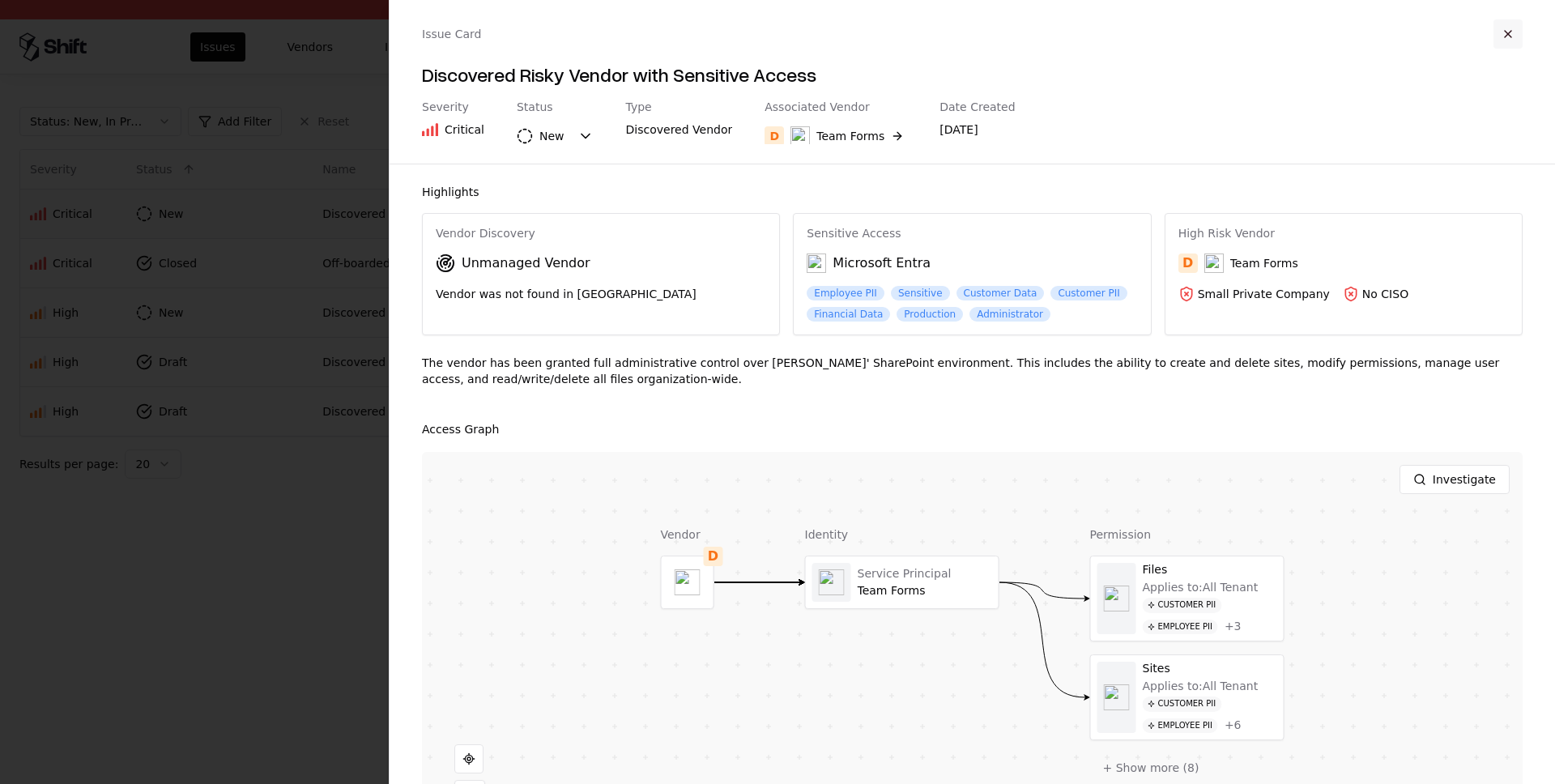
click at [1504, 28] on button "button" at bounding box center [1508, 34] width 30 height 30
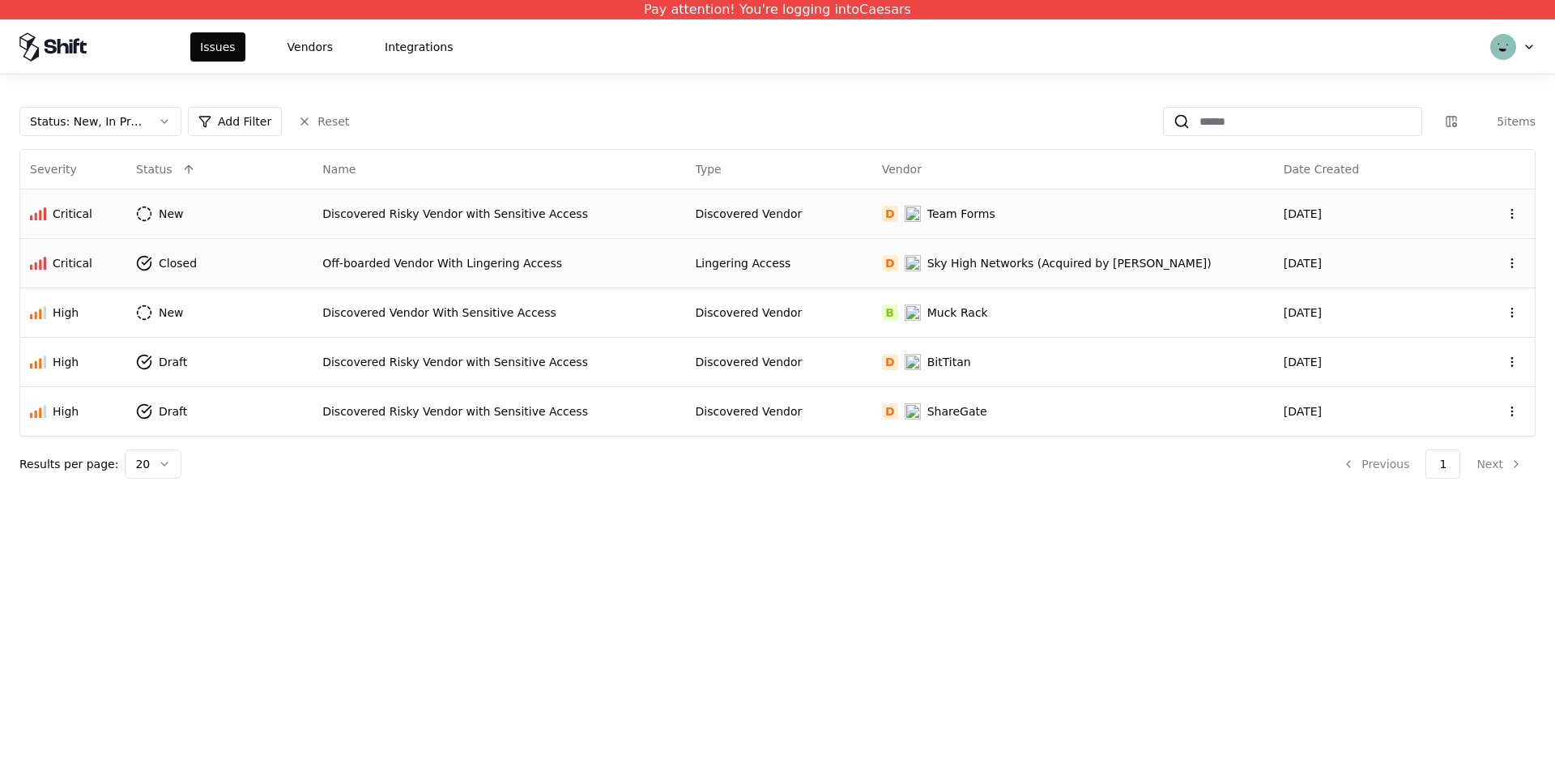
click at [450, 280] on td "Off-boarded Vendor With Lingering Access" at bounding box center [498, 262] width 372 height 50
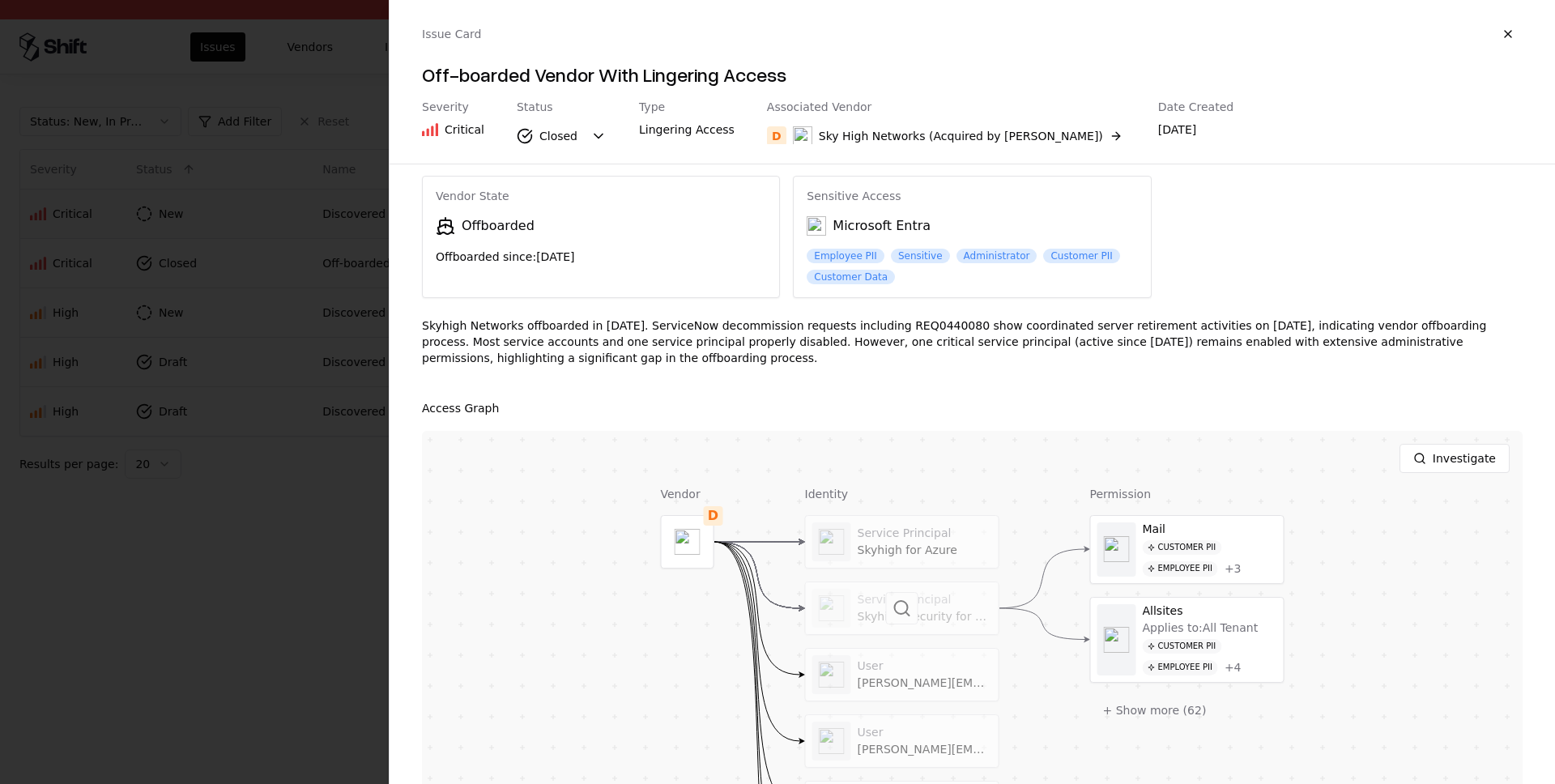
scroll to position [185, 0]
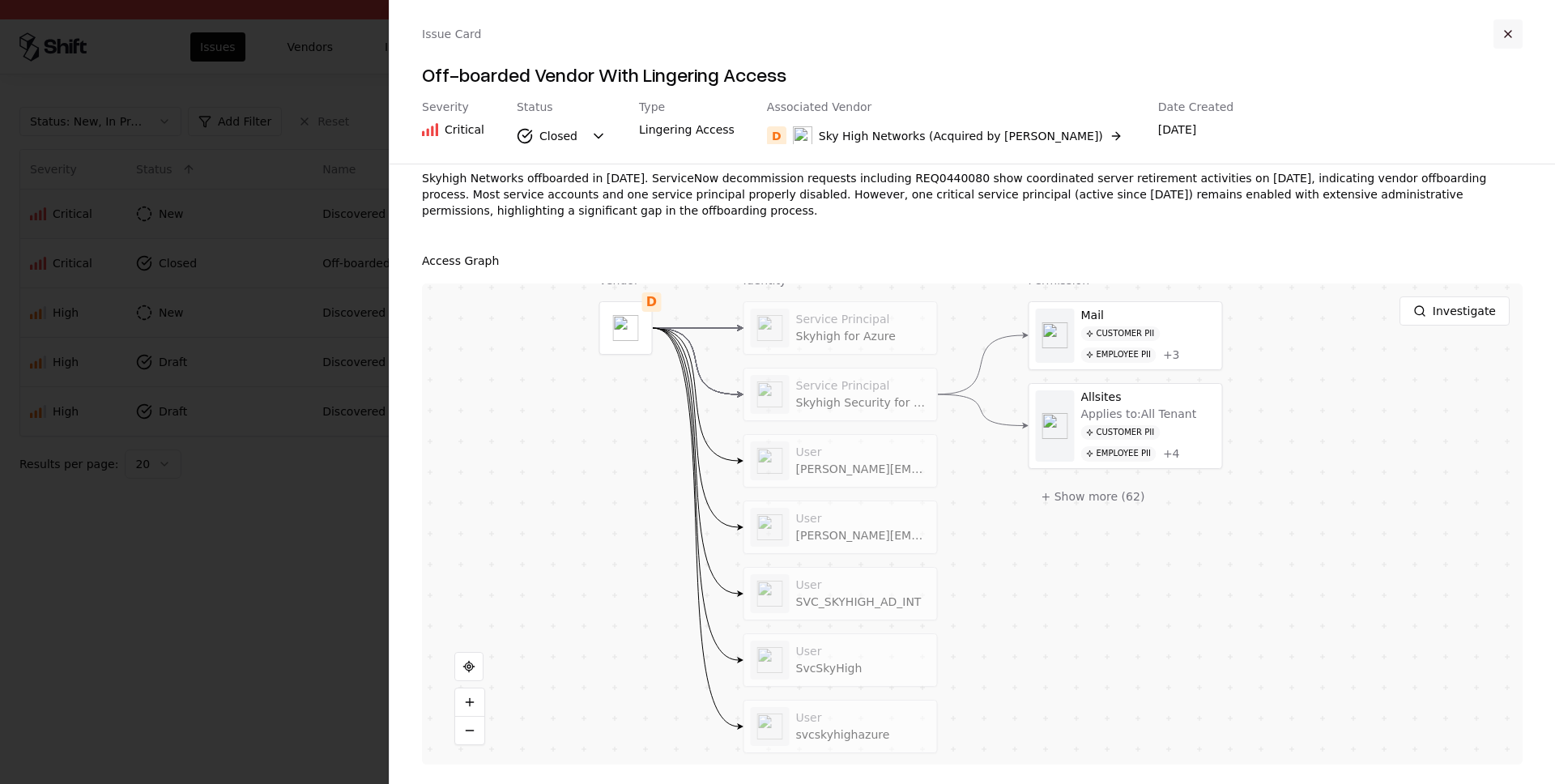
click at [1502, 30] on button "button" at bounding box center [1508, 34] width 30 height 30
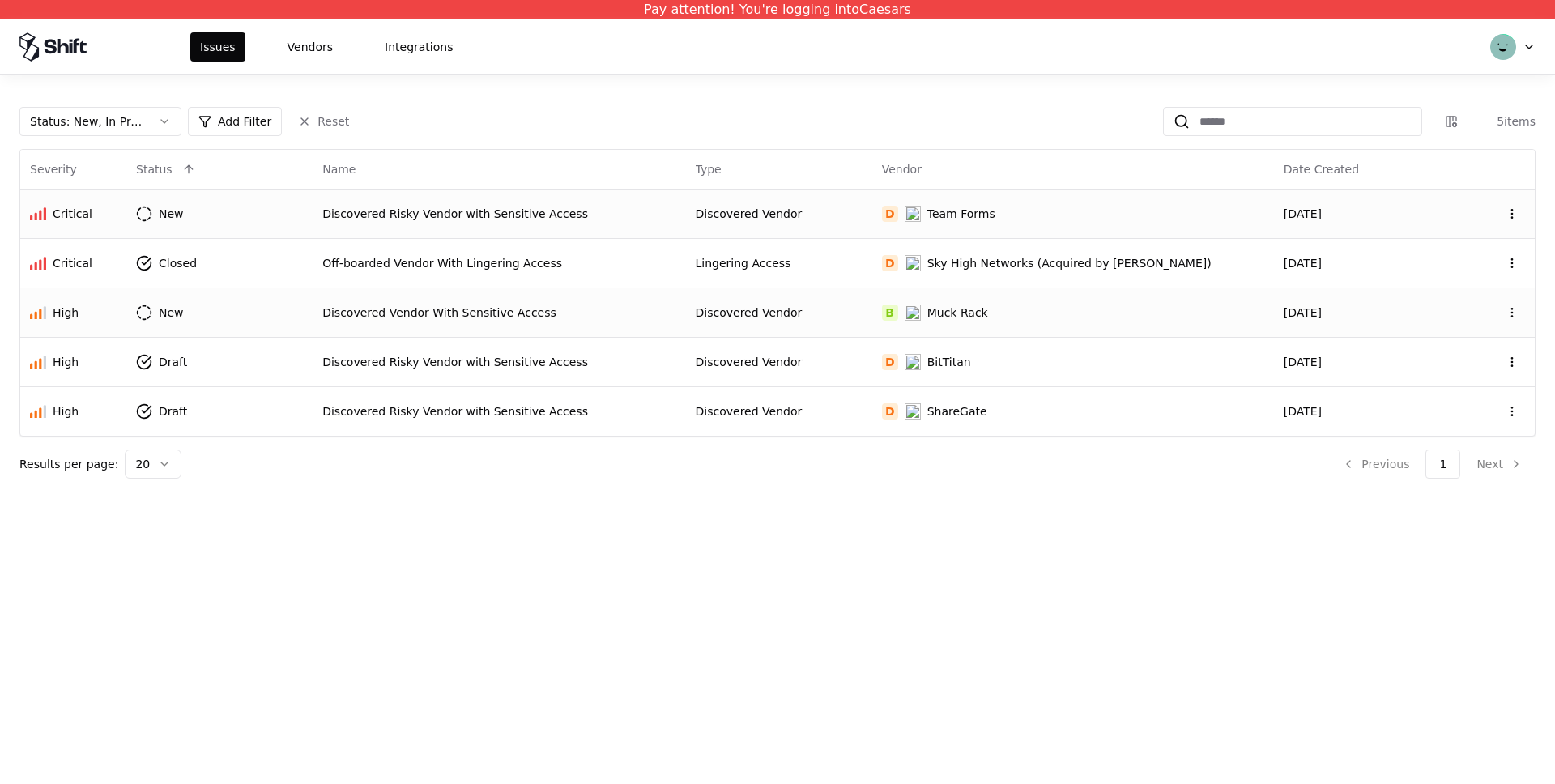
click at [467, 311] on div "Discovered Vendor With Sensitive Access" at bounding box center [499, 312] width 353 height 16
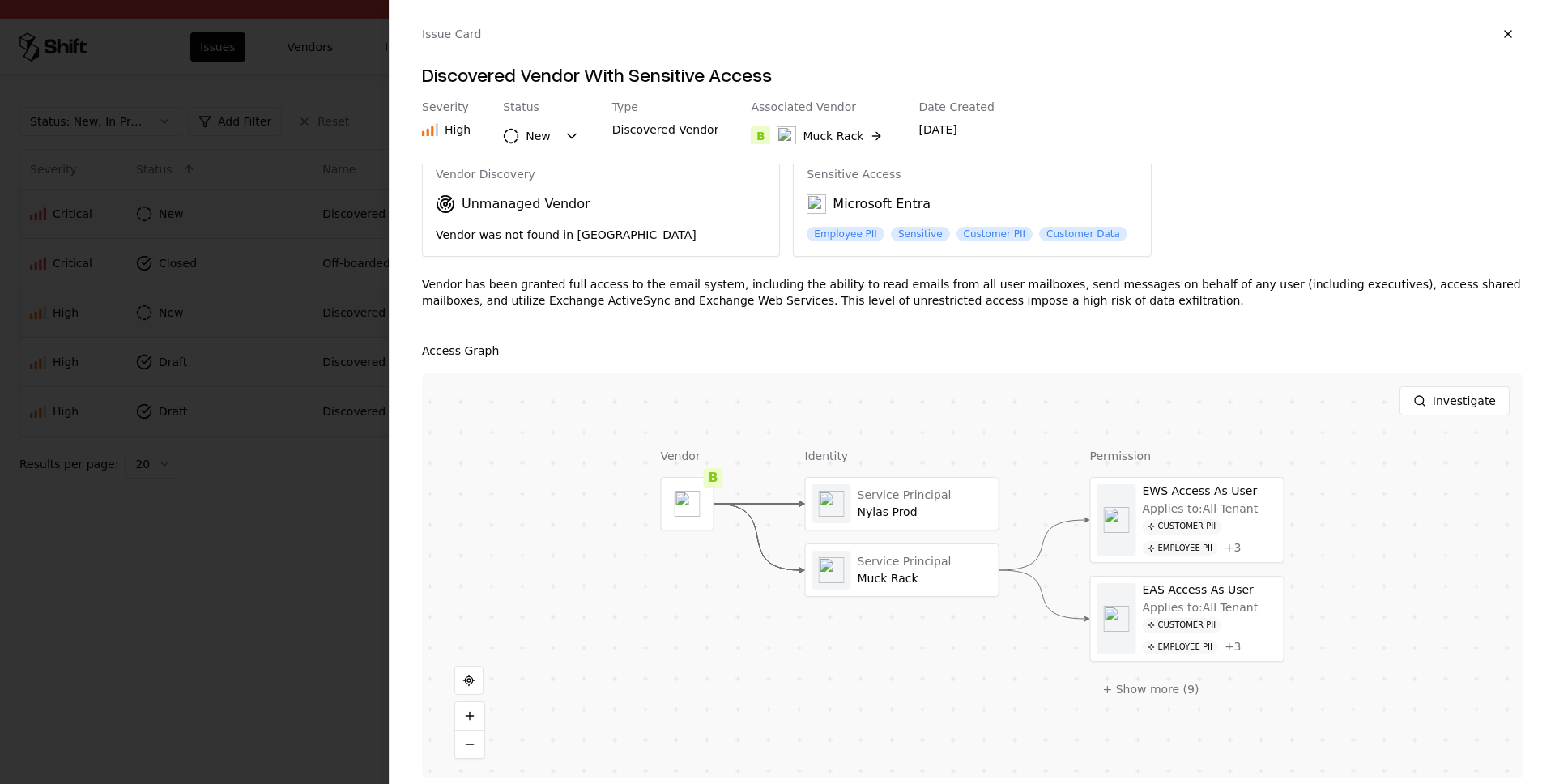
scroll to position [73, 0]
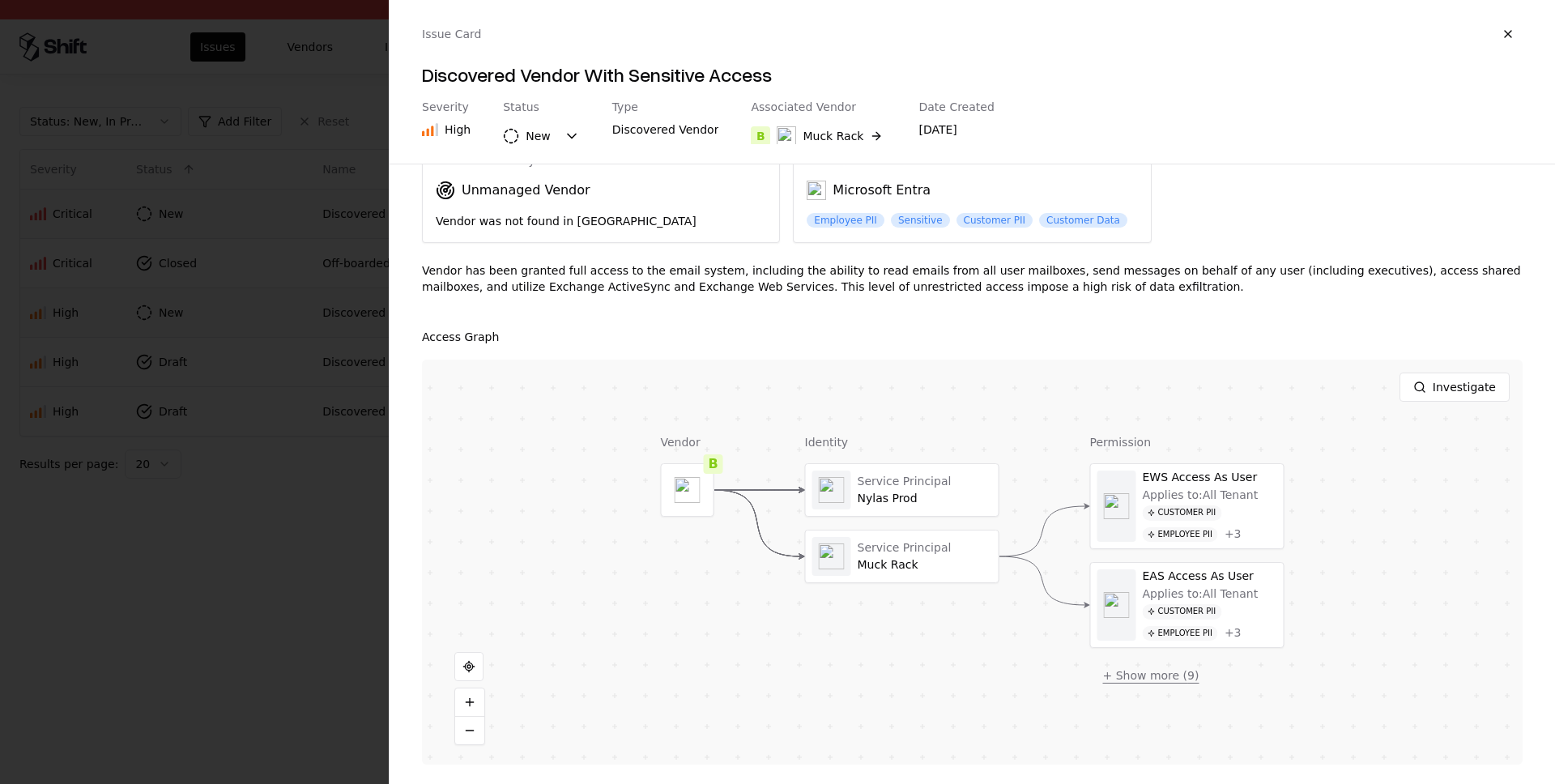
click at [1174, 670] on button "+ Show more ( 9 )" at bounding box center [1151, 675] width 122 height 30
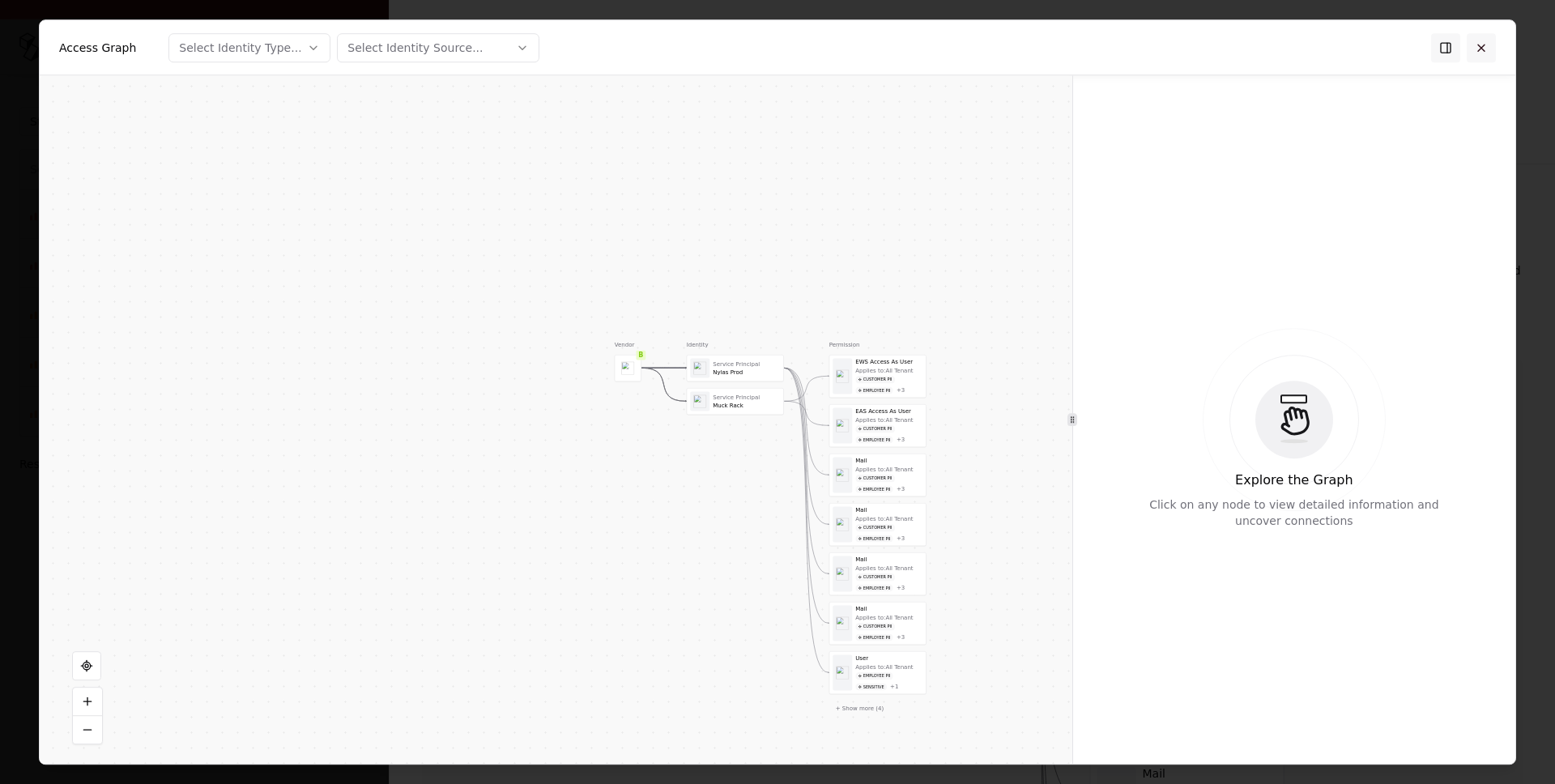
click at [1474, 47] on button at bounding box center [1482, 47] width 30 height 30
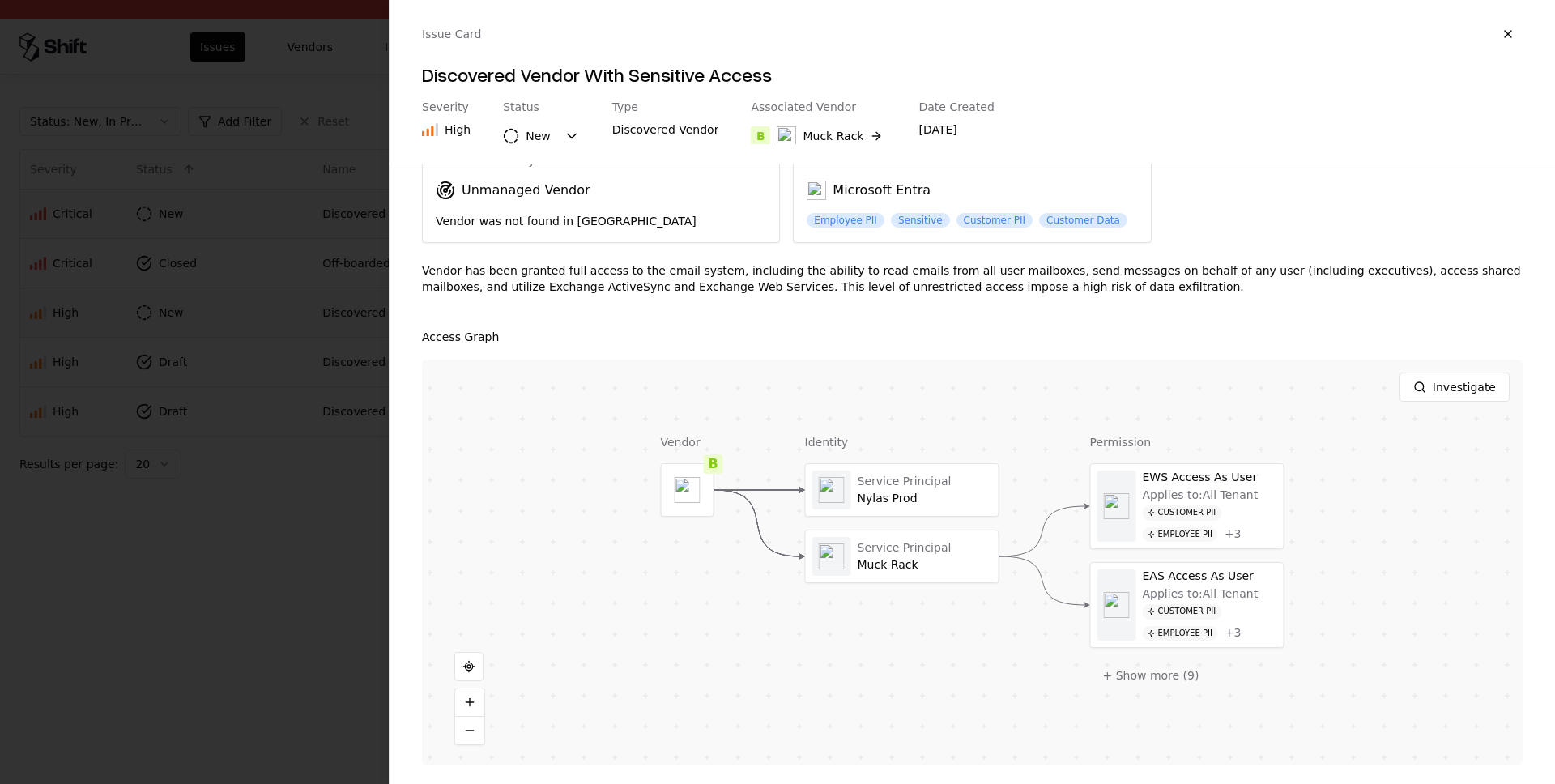
click at [309, 447] on div at bounding box center [778, 392] width 1555 height 784
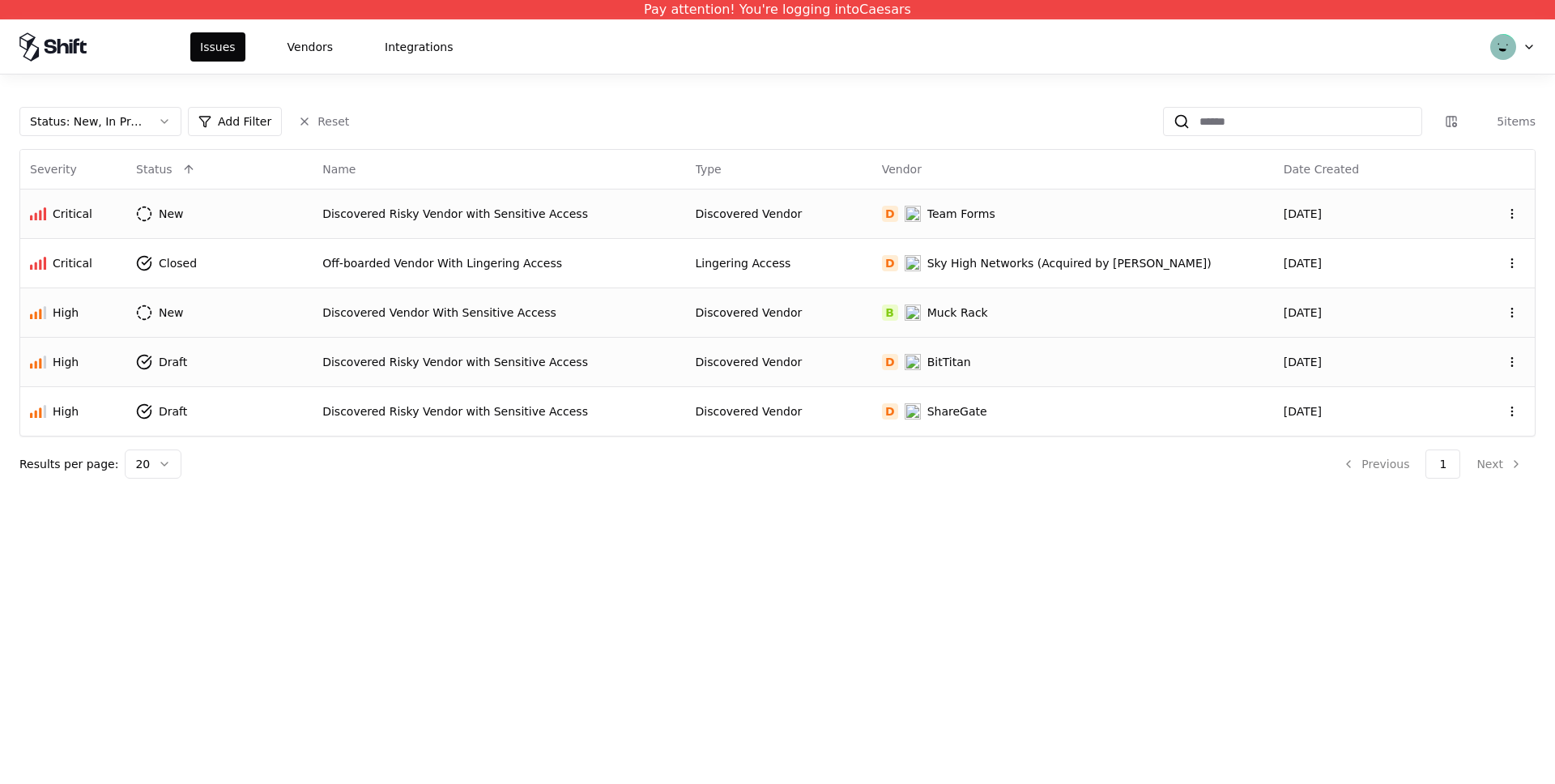
click at [411, 354] on div "Discovered Risky Vendor with Sensitive Access" at bounding box center [499, 361] width 353 height 16
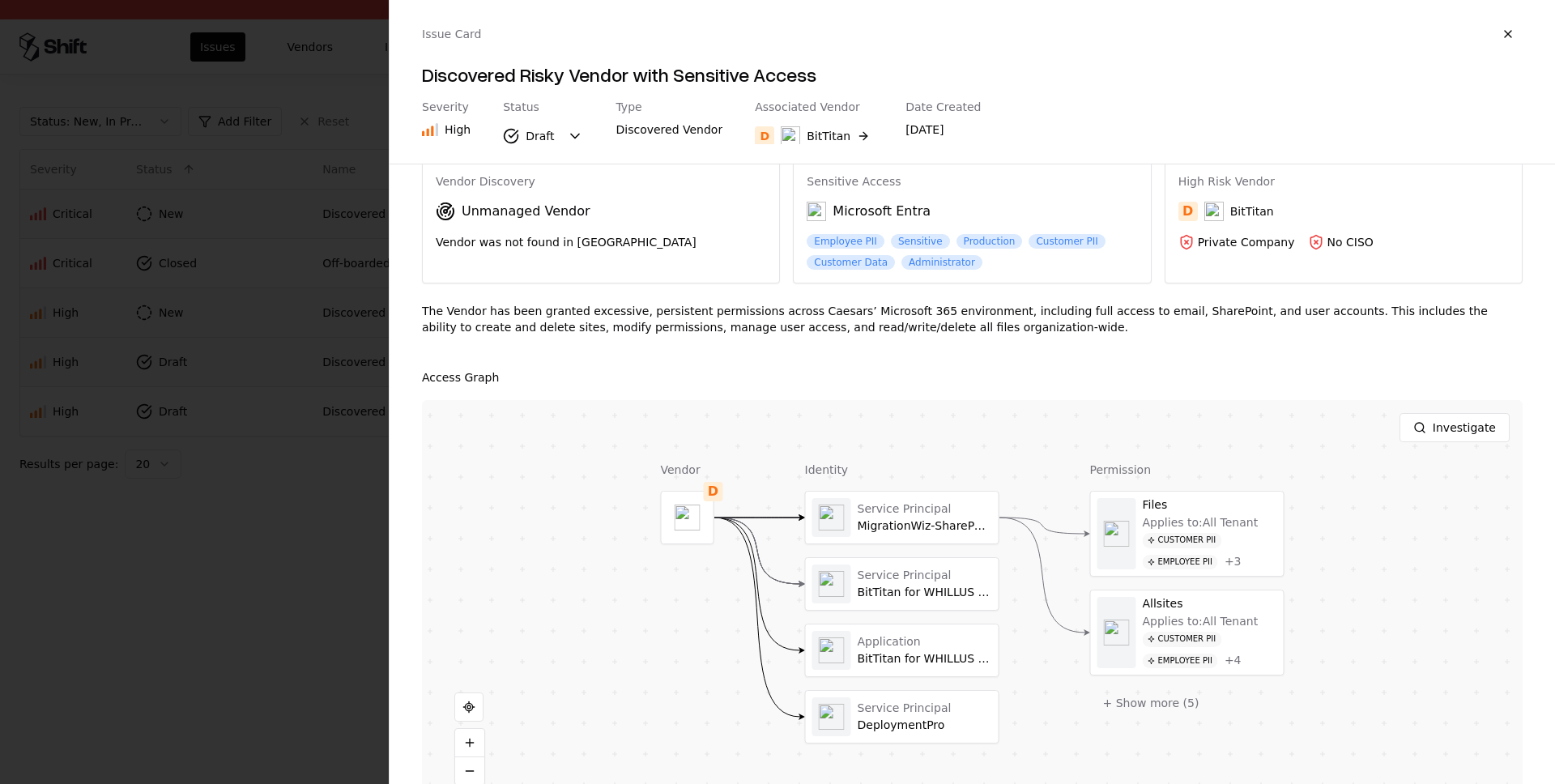
scroll to position [92, 0]
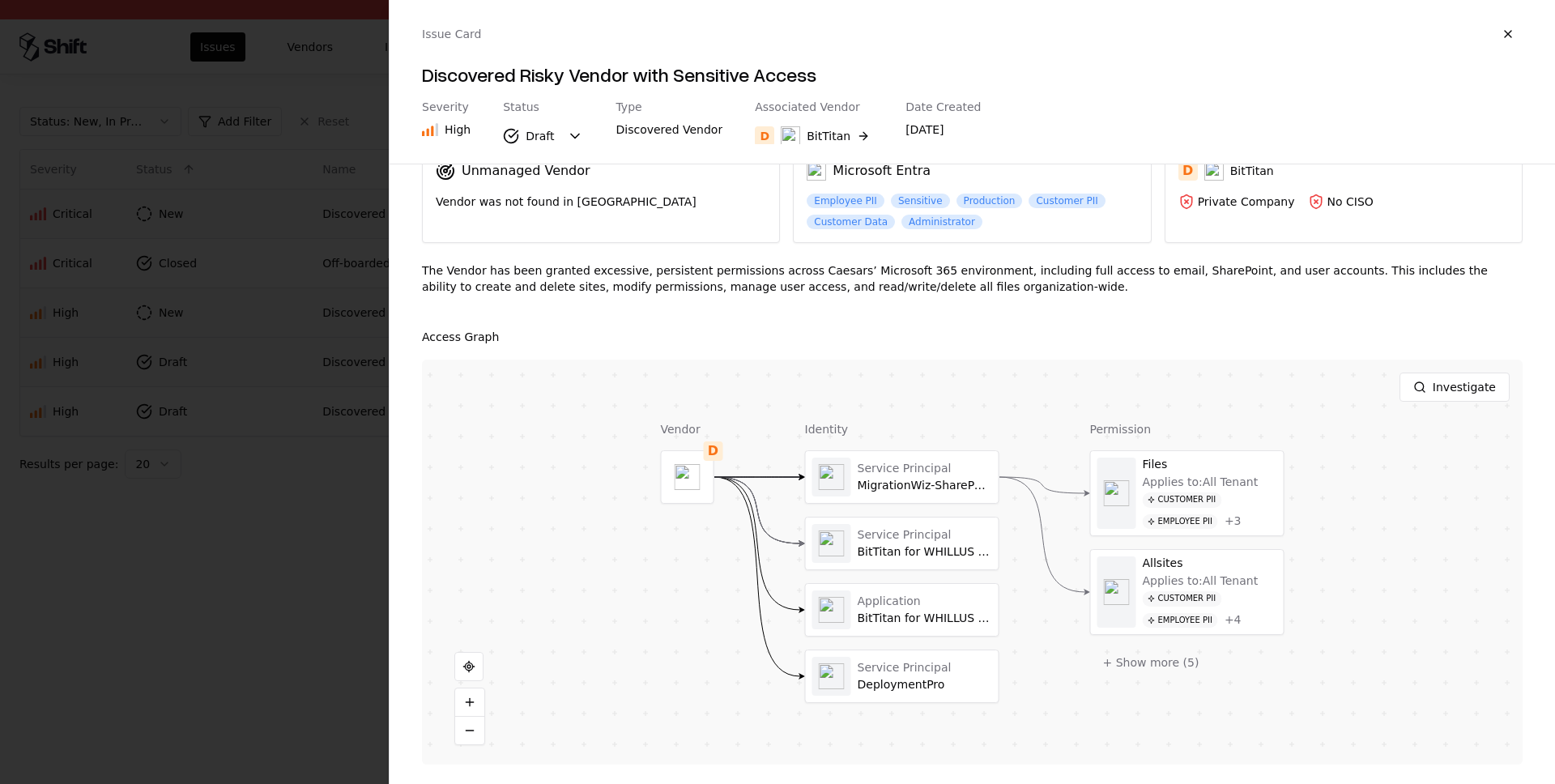
drag, startPoint x: 1508, startPoint y: 27, endPoint x: 1468, endPoint y: 46, distance: 44.3
click at [1508, 27] on button "button" at bounding box center [1508, 34] width 30 height 30
